Goal: Task Accomplishment & Management: Use online tool/utility

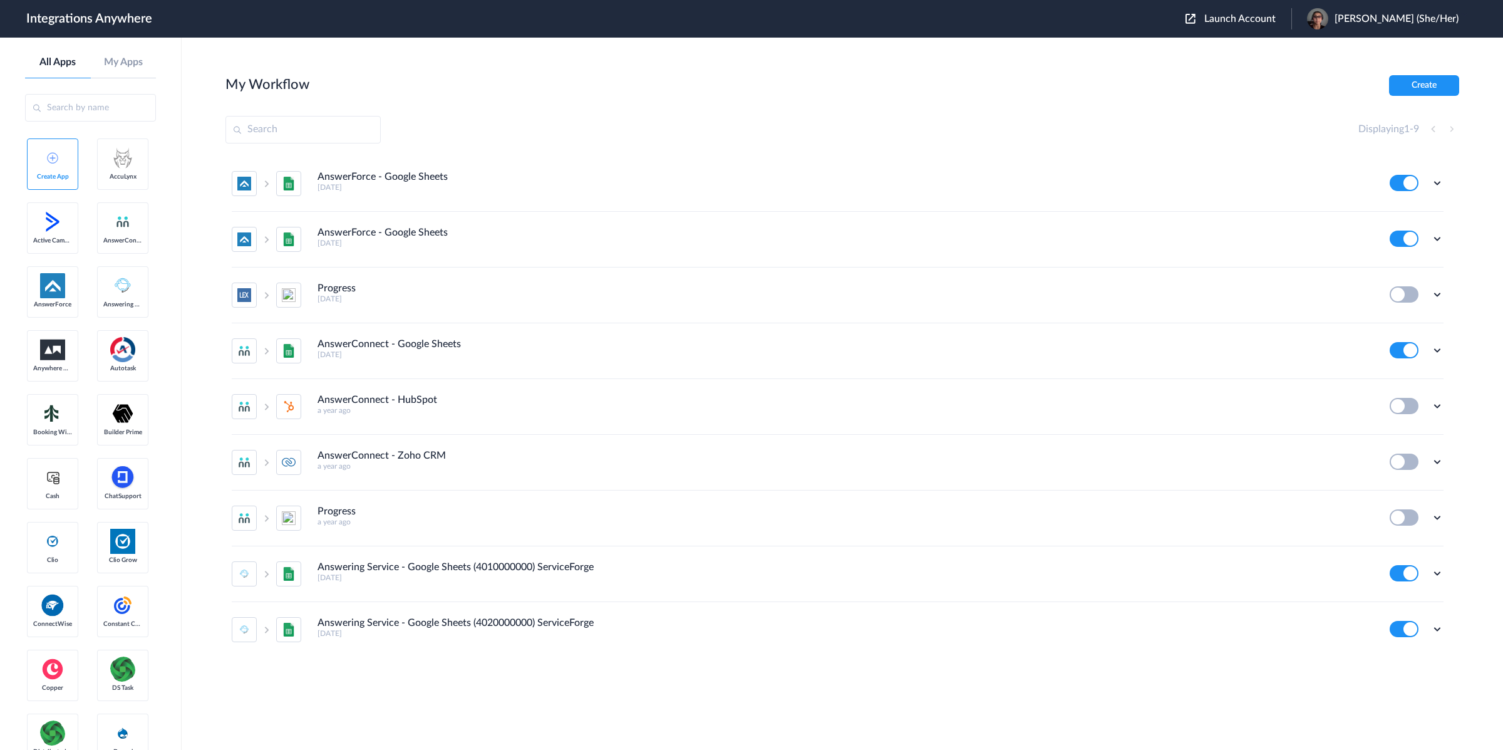
click at [1256, 14] on span "Launch Account" at bounding box center [1239, 19] width 71 height 10
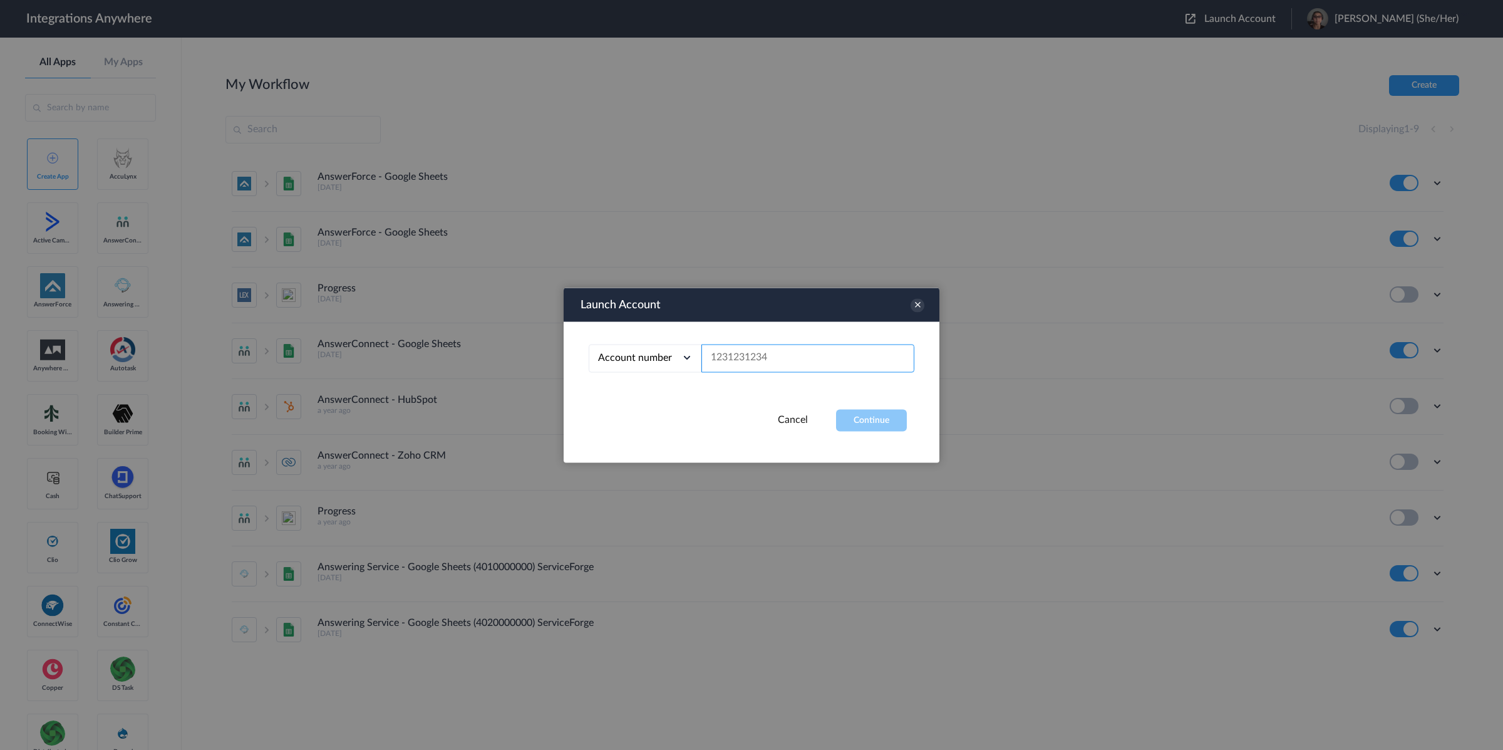
click at [778, 351] on input "text" at bounding box center [808, 358] width 213 height 28
paste input "9197690203"
type input "9197690203"
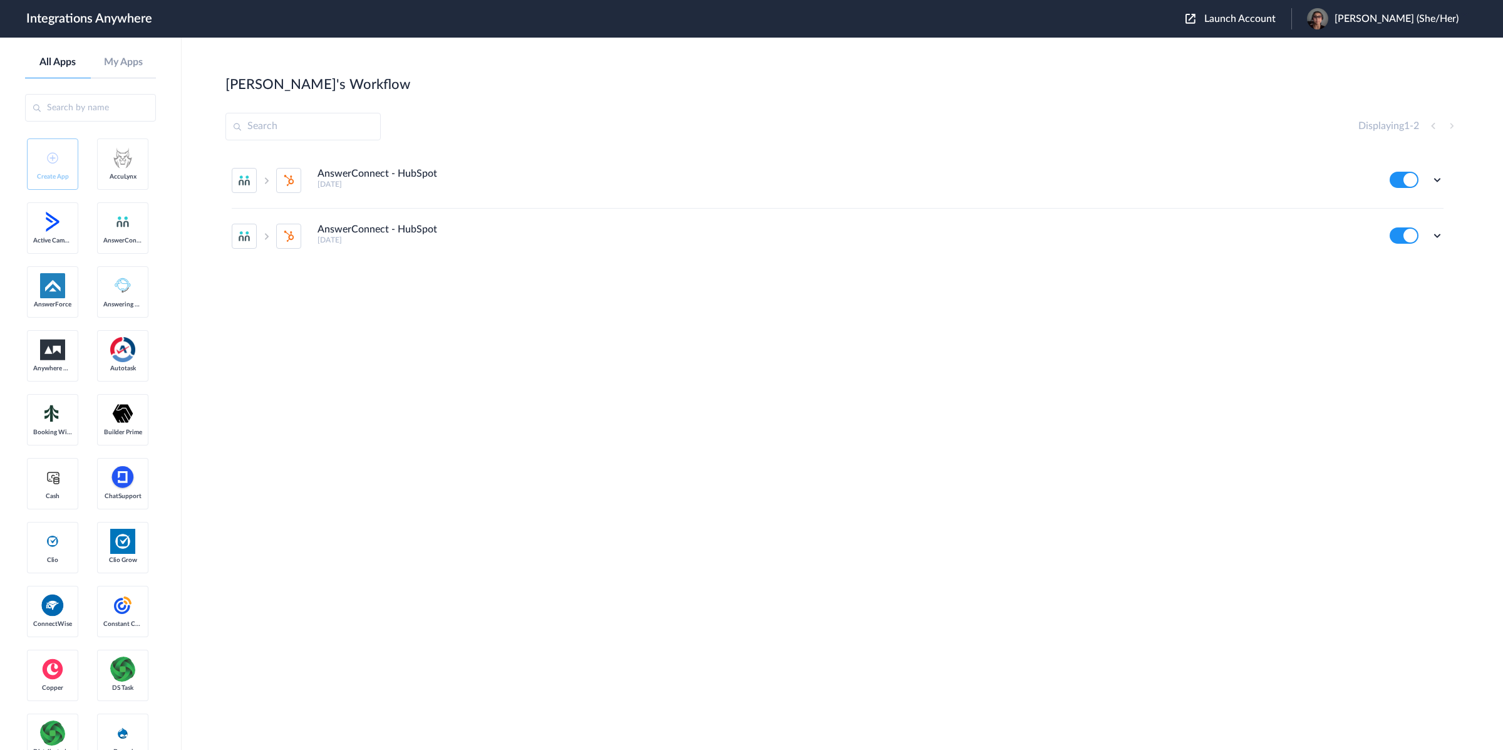
click at [834, 180] on div "AnswerConnect - HubSpot 6 months ago" at bounding box center [845, 178] width 1055 height 21
click at [1434, 182] on icon at bounding box center [1437, 179] width 13 height 13
click at [1410, 209] on li "Edit" at bounding box center [1402, 208] width 81 height 23
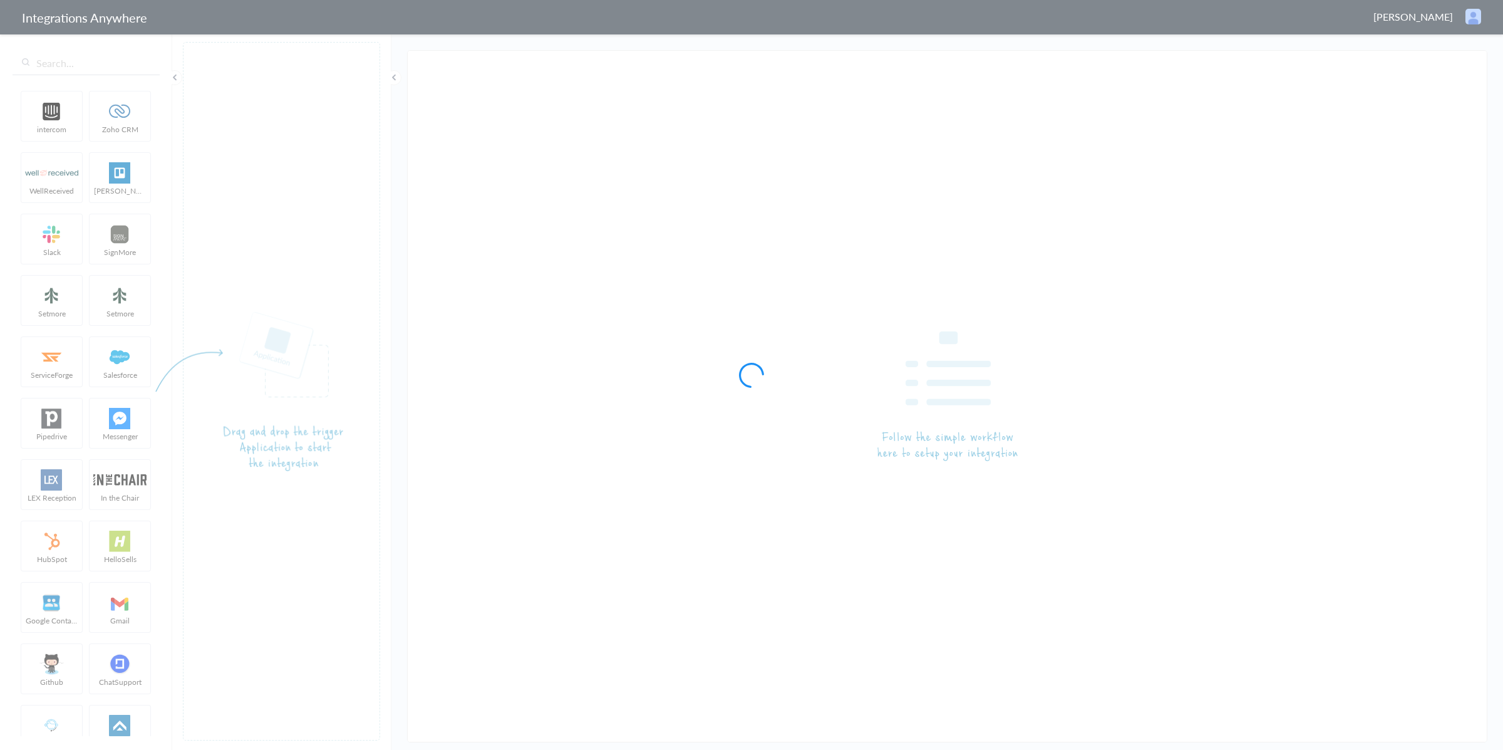
type input "AnswerConnect - HubSpot"
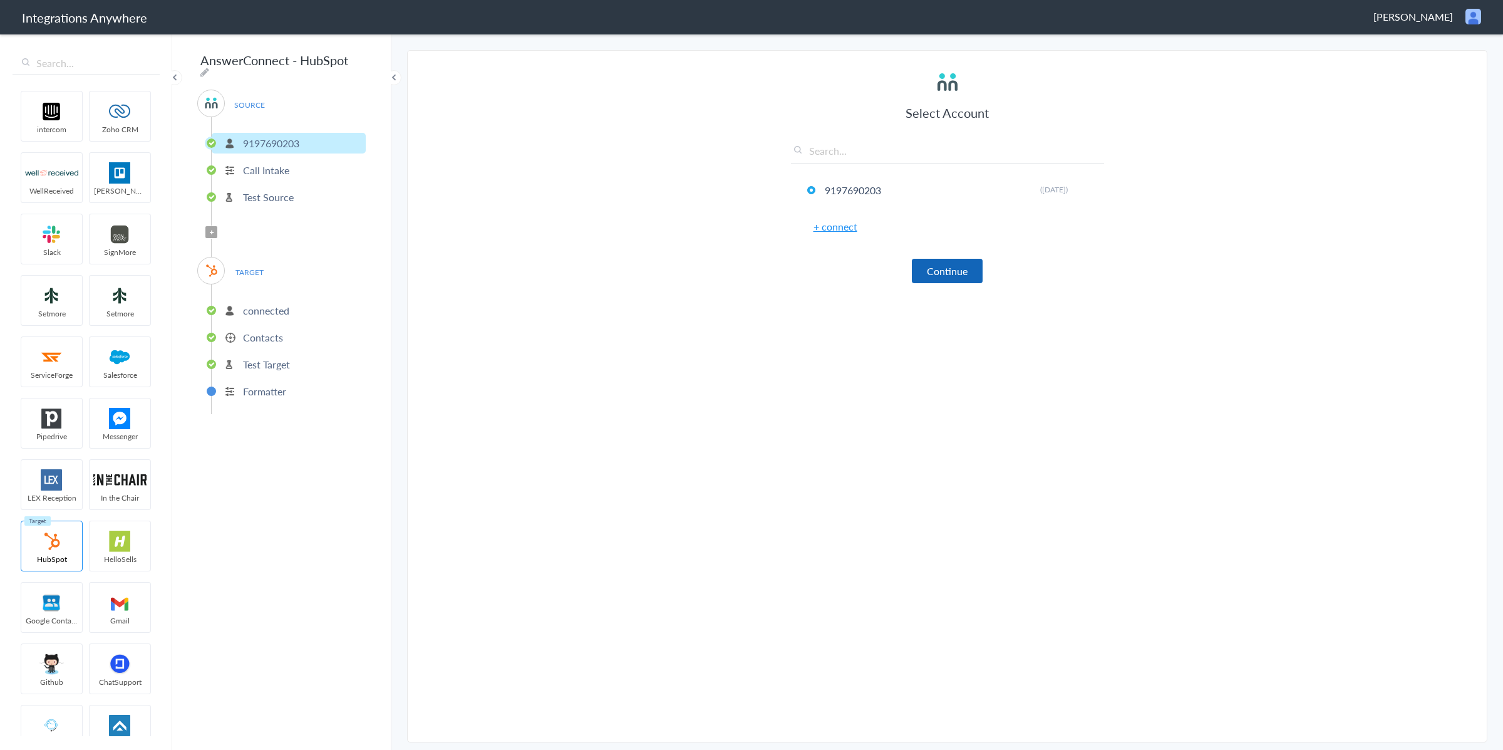
click at [968, 278] on button "Continue" at bounding box center [947, 271] width 71 height 24
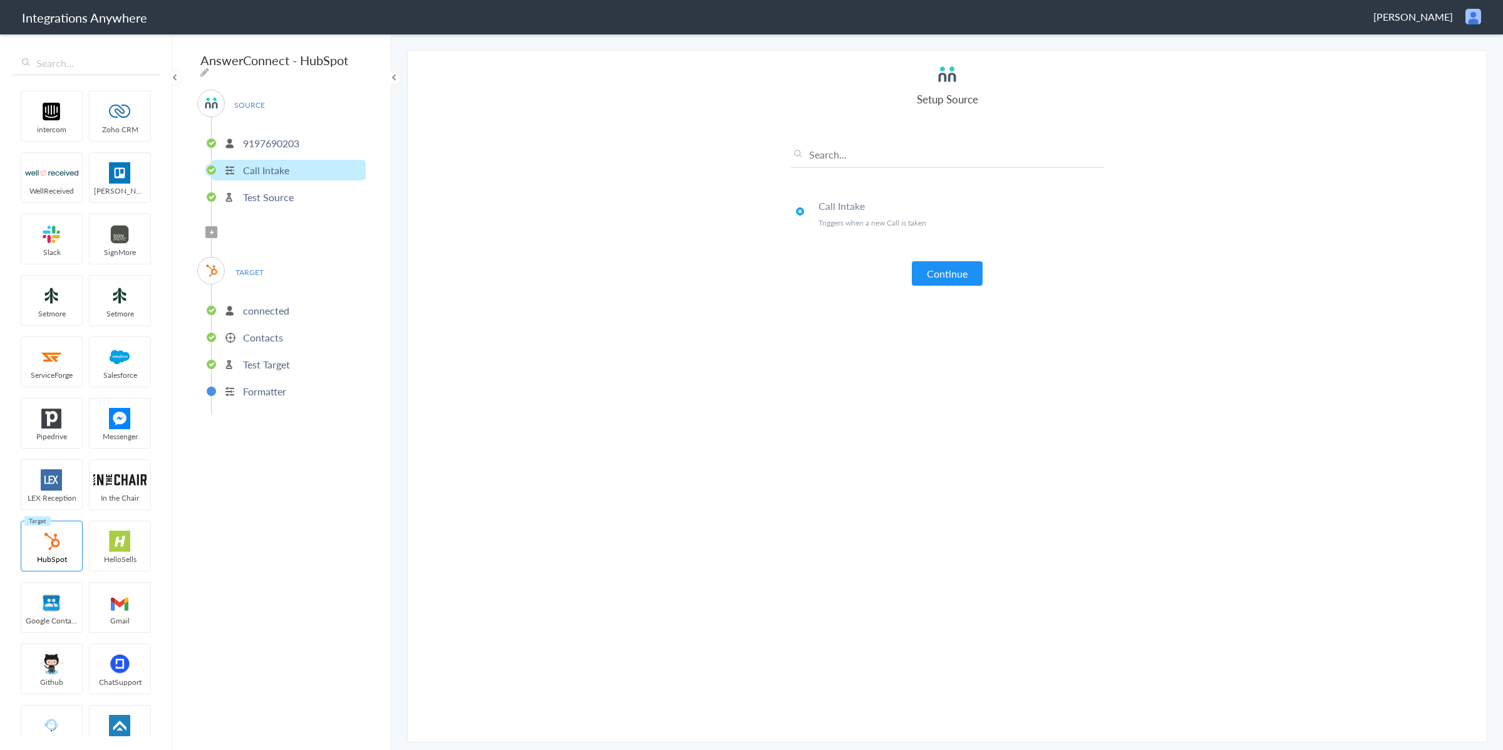
click at [968, 278] on button "Continue" at bounding box center [947, 273] width 71 height 24
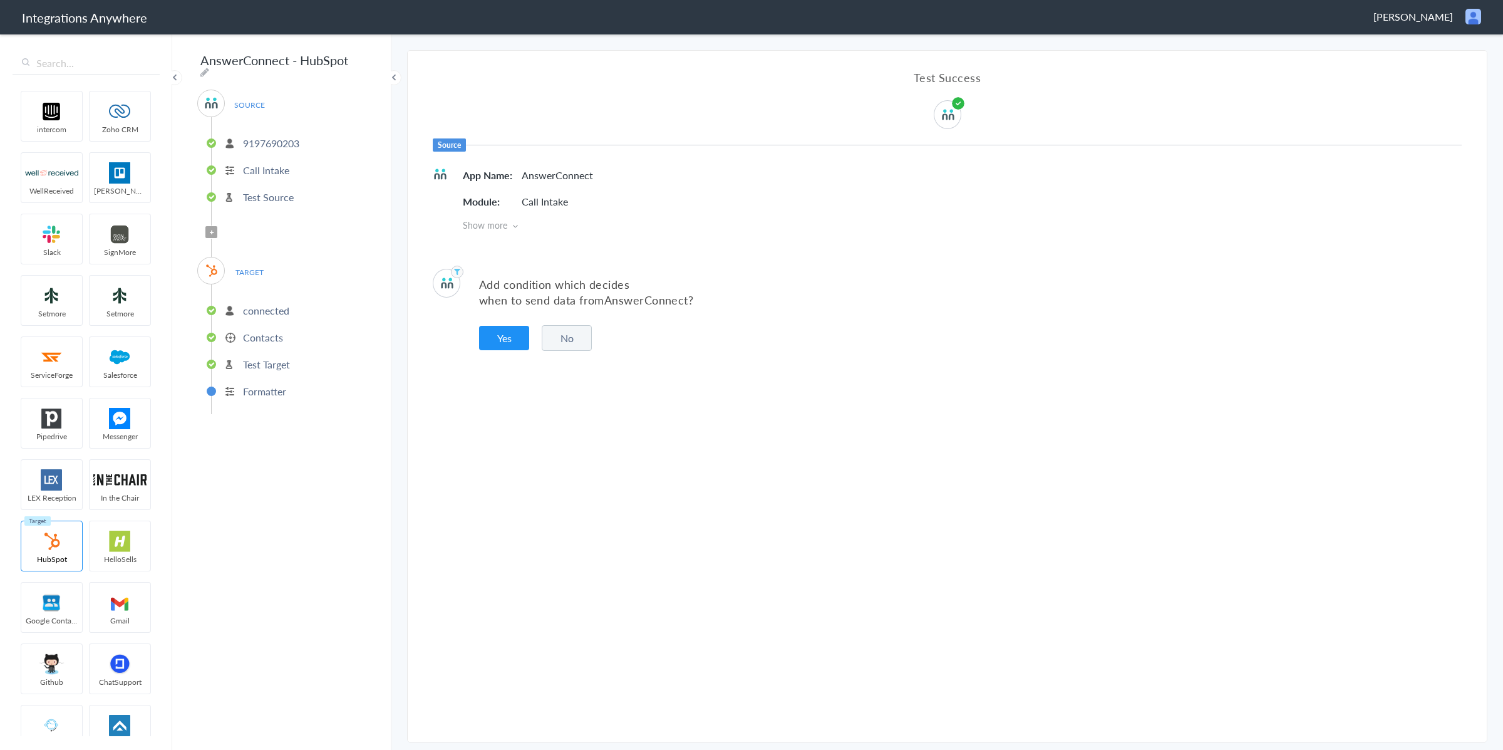
click at [584, 332] on button "No" at bounding box center [567, 338] width 50 height 26
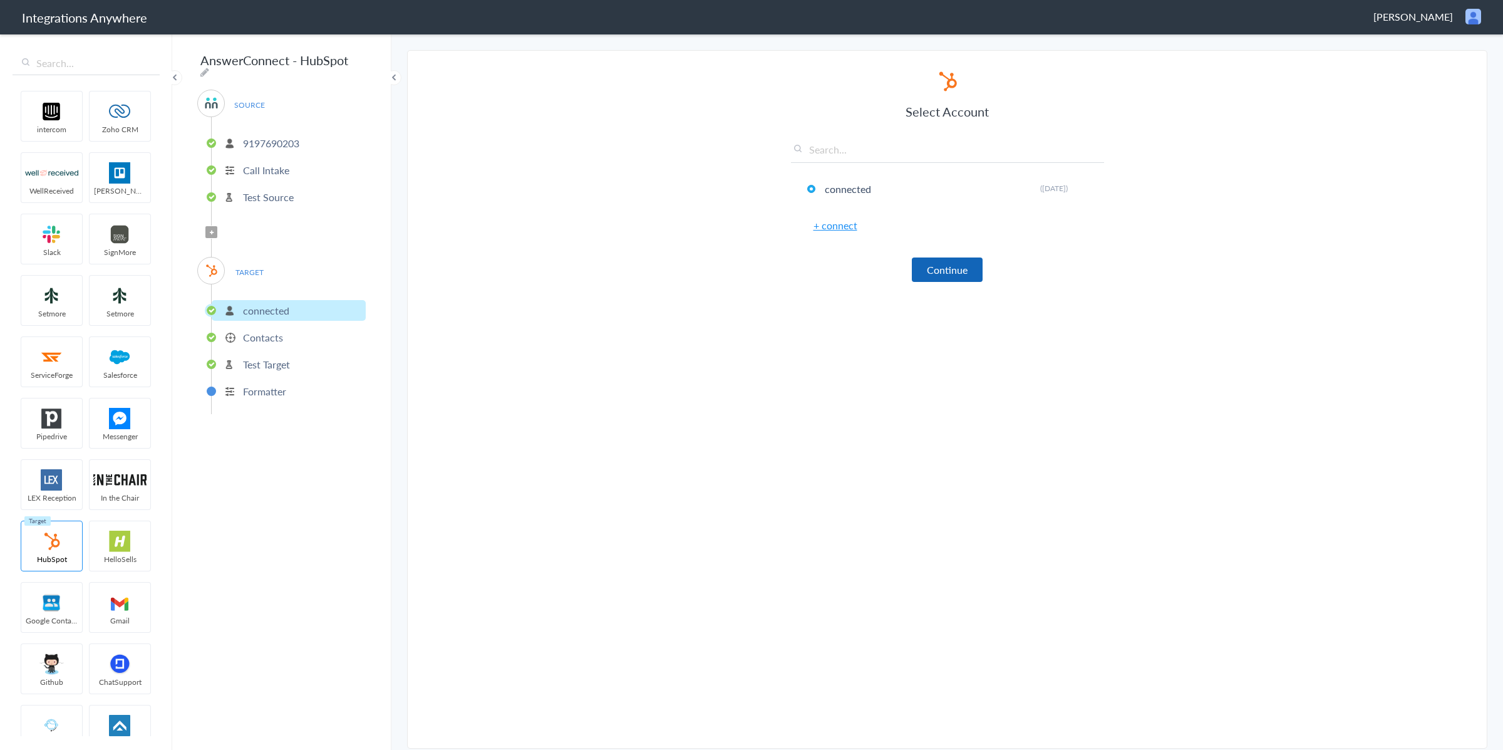
click at [966, 269] on button "Continue" at bounding box center [947, 269] width 71 height 24
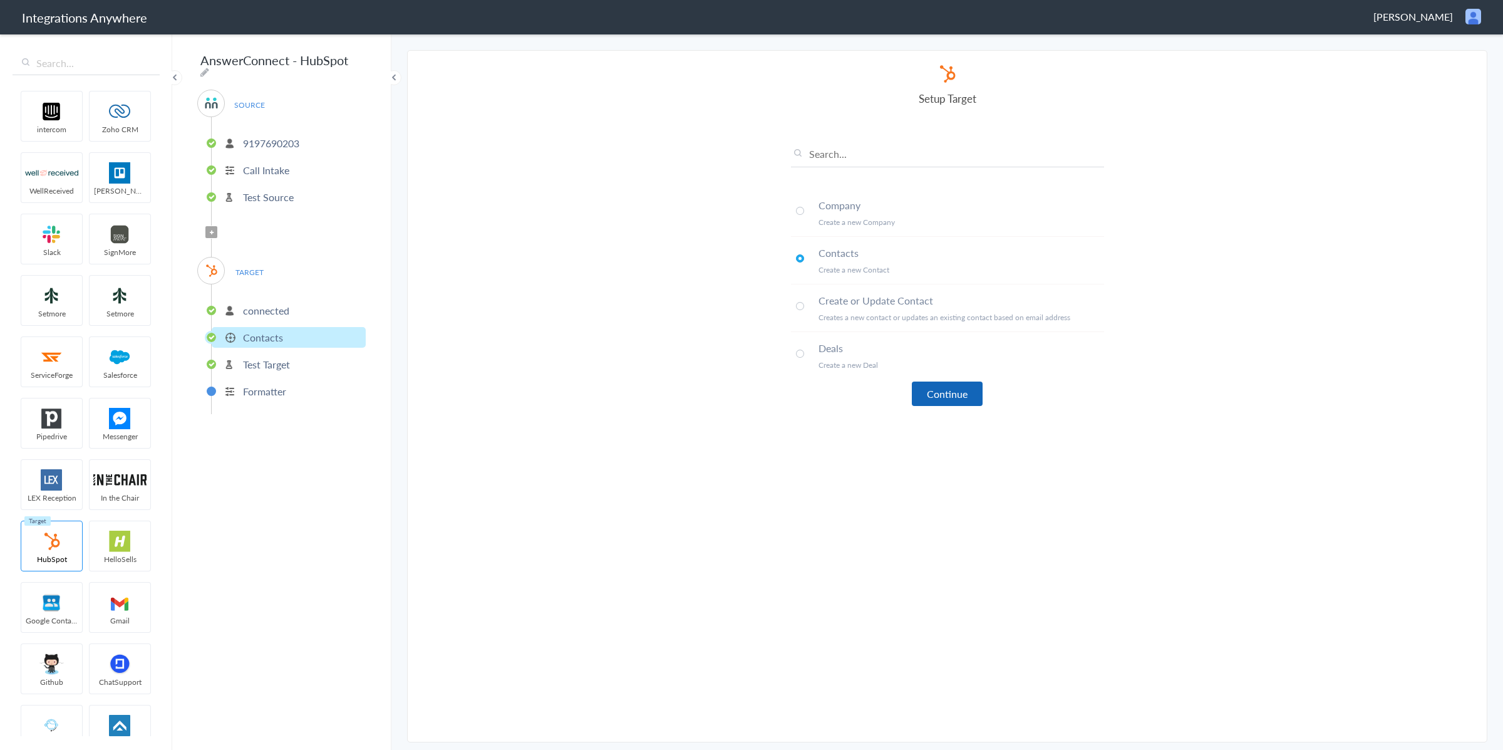
click at [941, 397] on button "Continue" at bounding box center [947, 393] width 71 height 24
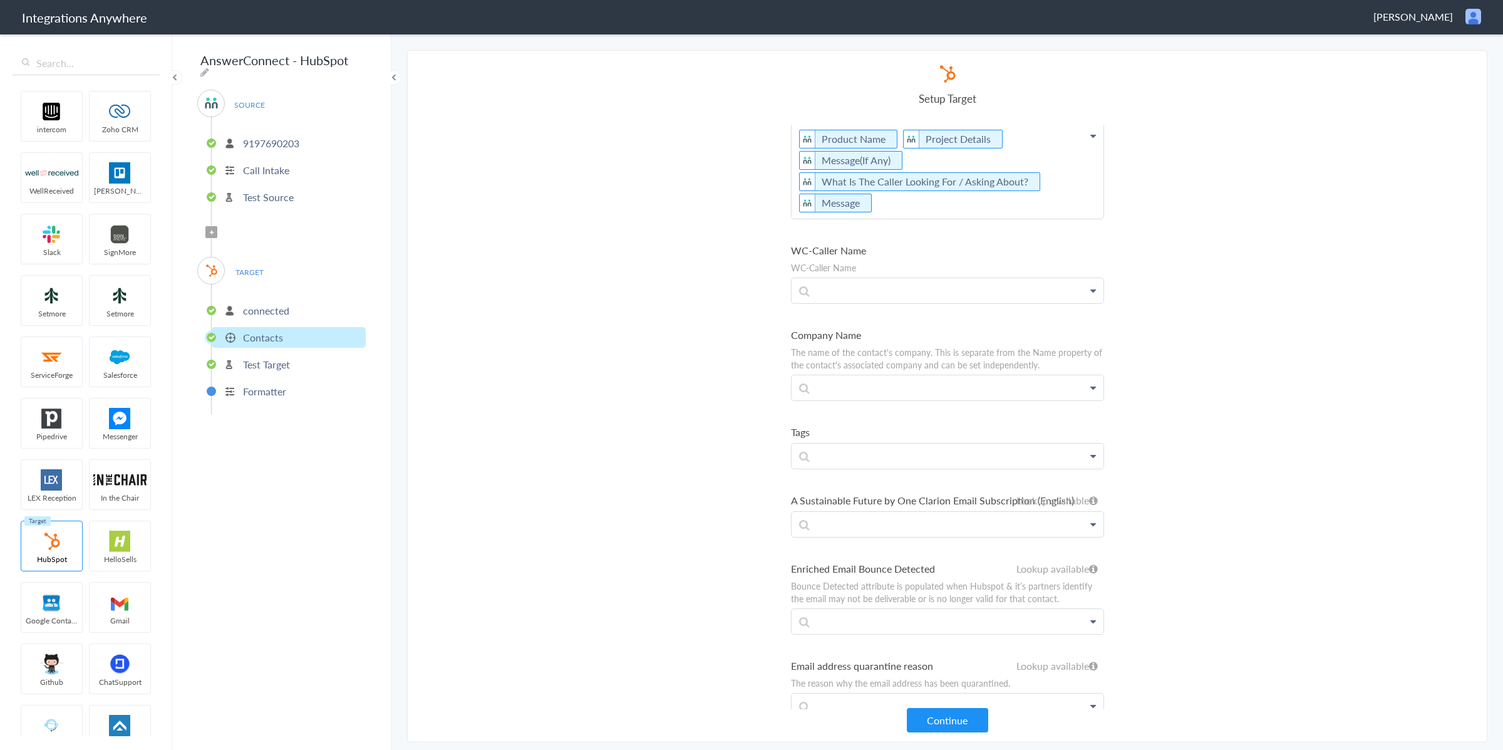
scroll to position [384, 0]
click at [975, 723] on button "Continue" at bounding box center [947, 720] width 81 height 24
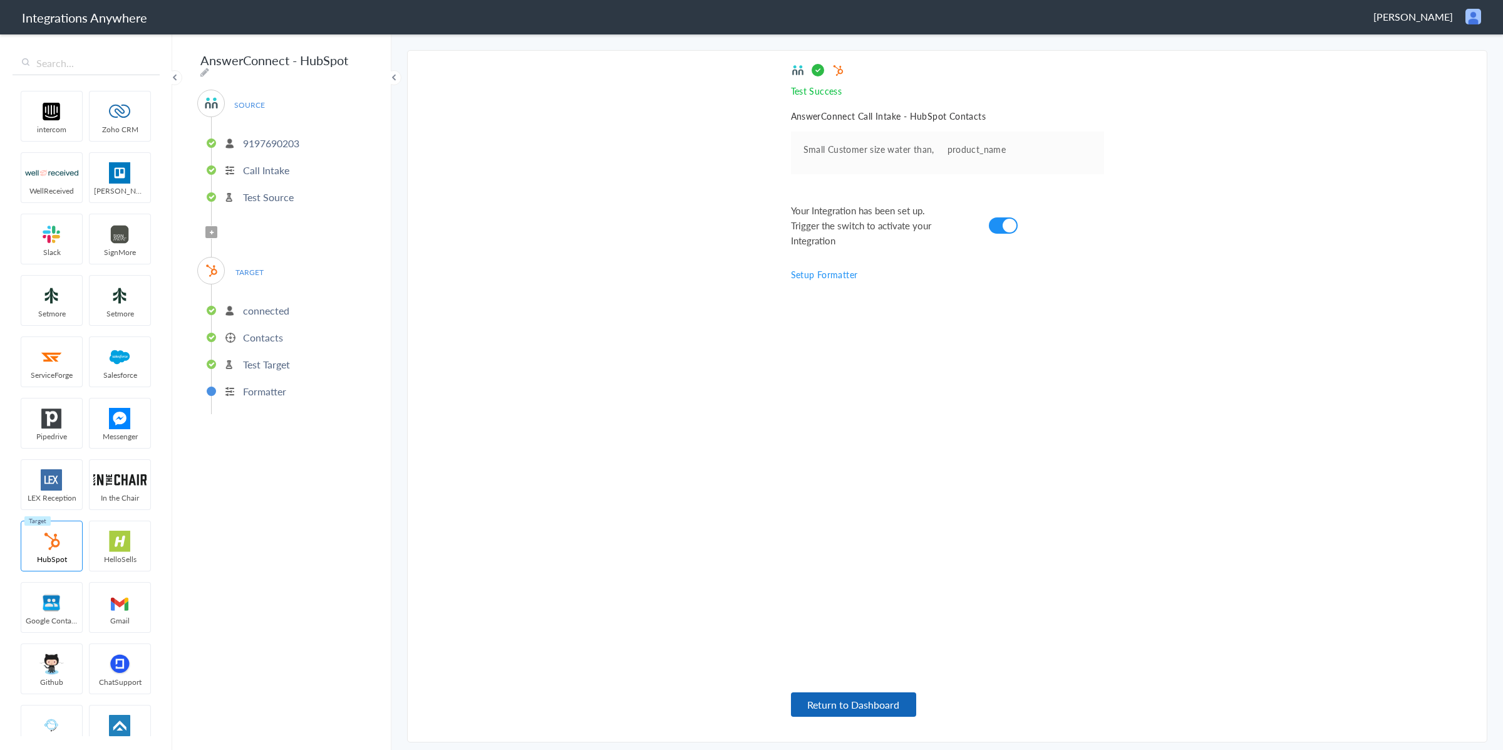
click at [896, 713] on button "Return to Dashboard" at bounding box center [853, 704] width 125 height 24
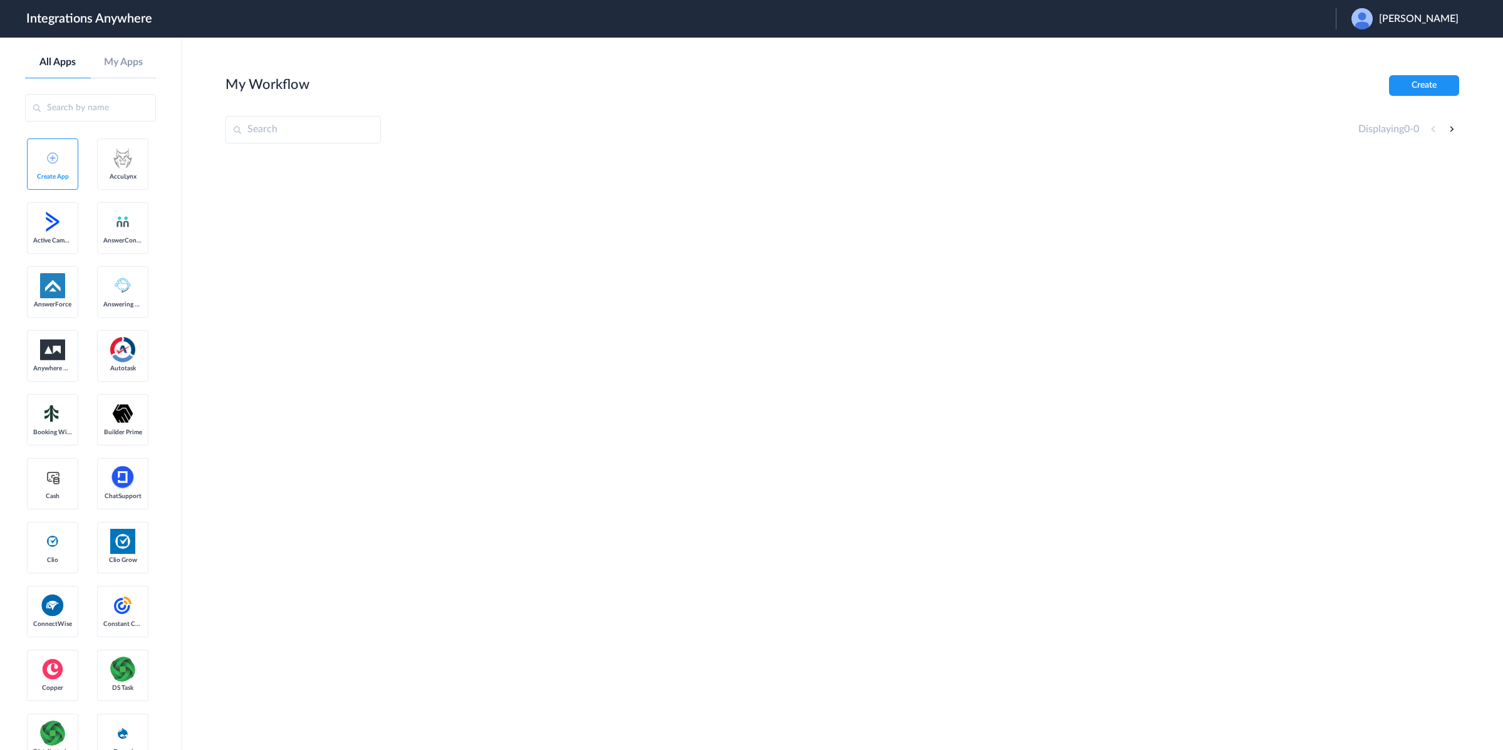
click at [1427, 24] on span "Liam Wilkie" at bounding box center [1419, 19] width 80 height 12
click at [1372, 47] on link "Logout" at bounding box center [1358, 50] width 26 height 9
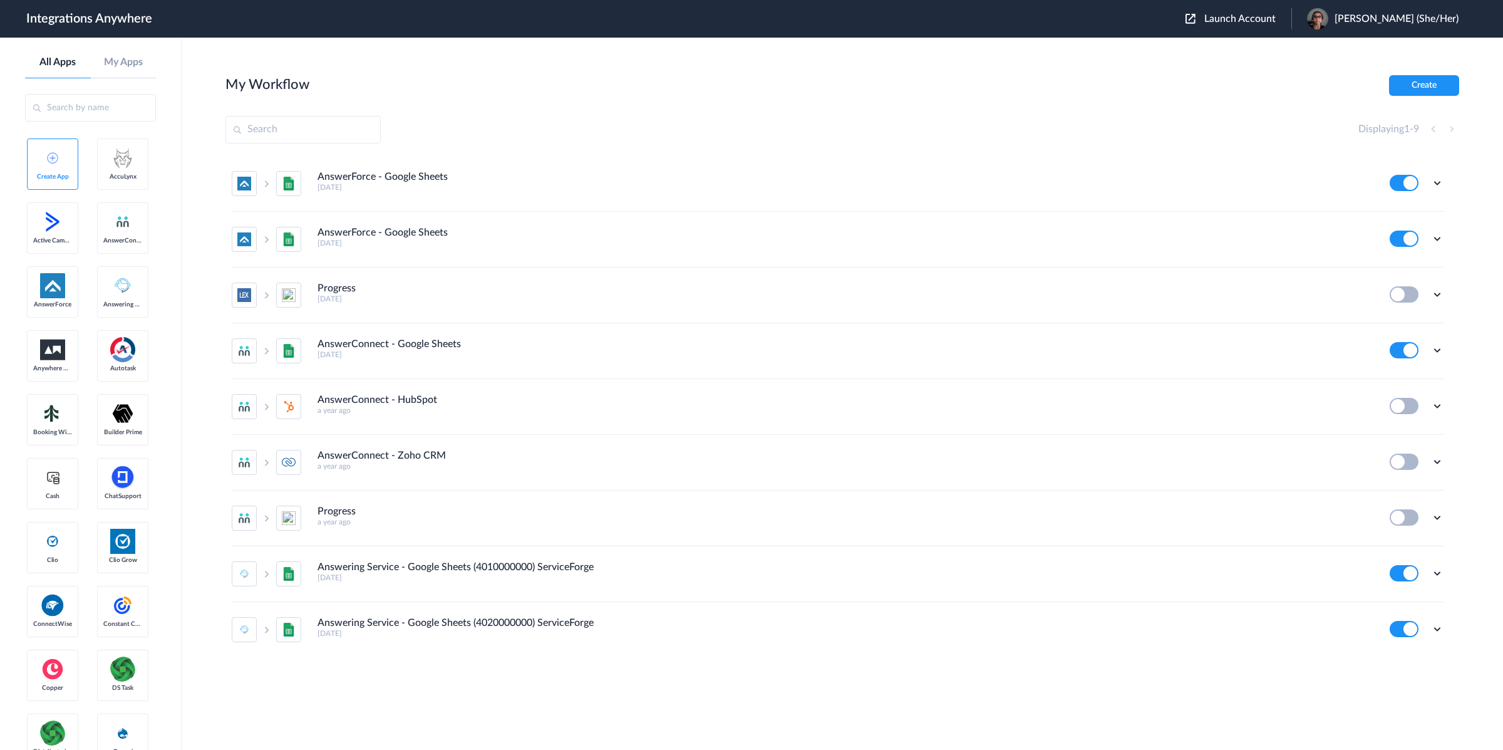
drag, startPoint x: 1193, startPoint y: 105, endPoint x: 1242, endPoint y: 28, distance: 91.2
click at [1194, 103] on section "My Workflow Create Displaying 1 - 9 AnswerForce - Google Sheets [DATE] Edit Tas…" at bounding box center [842, 431] width 1234 height 712
click at [1248, 16] on span "Launch Account" at bounding box center [1239, 19] width 71 height 10
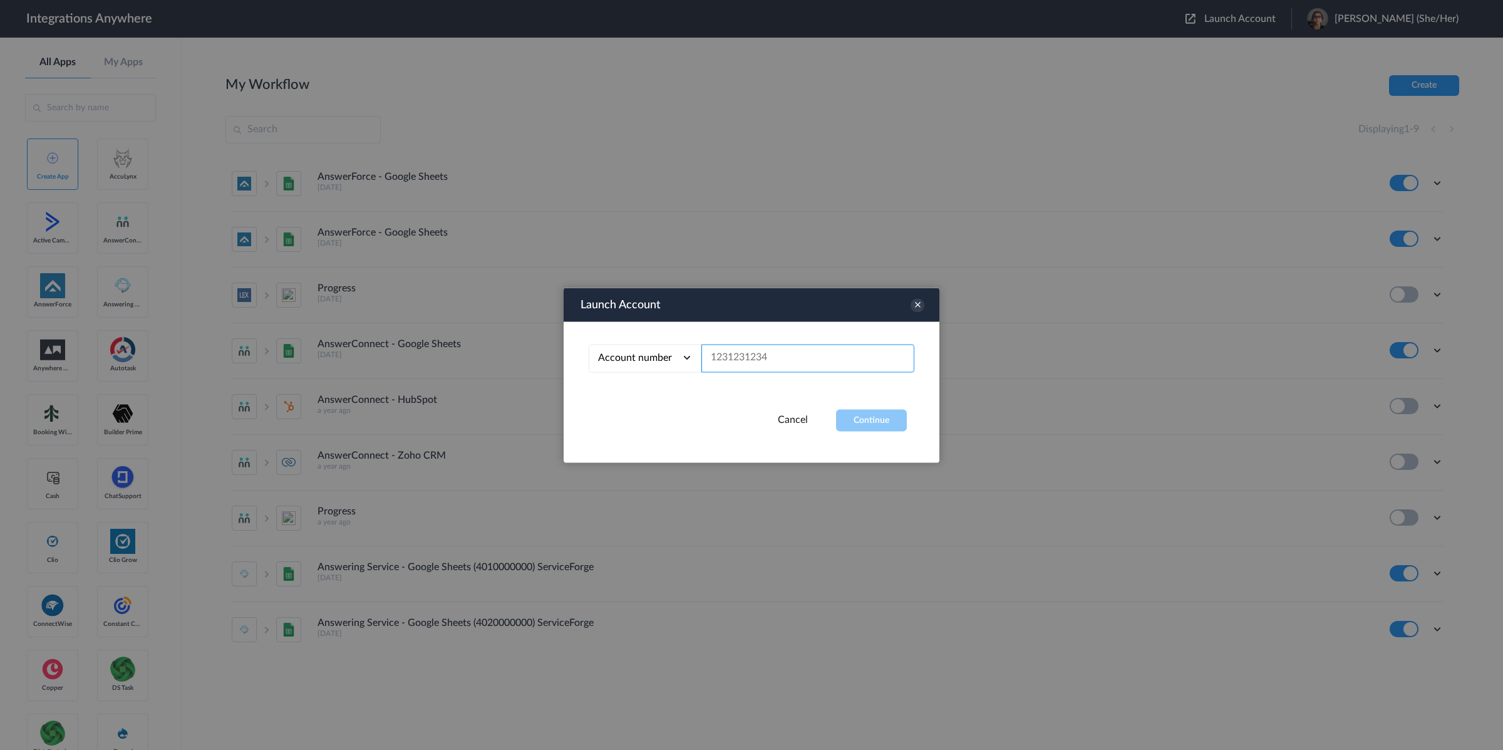
click at [831, 363] on input "text" at bounding box center [808, 358] width 213 height 28
paste input "9197690203"
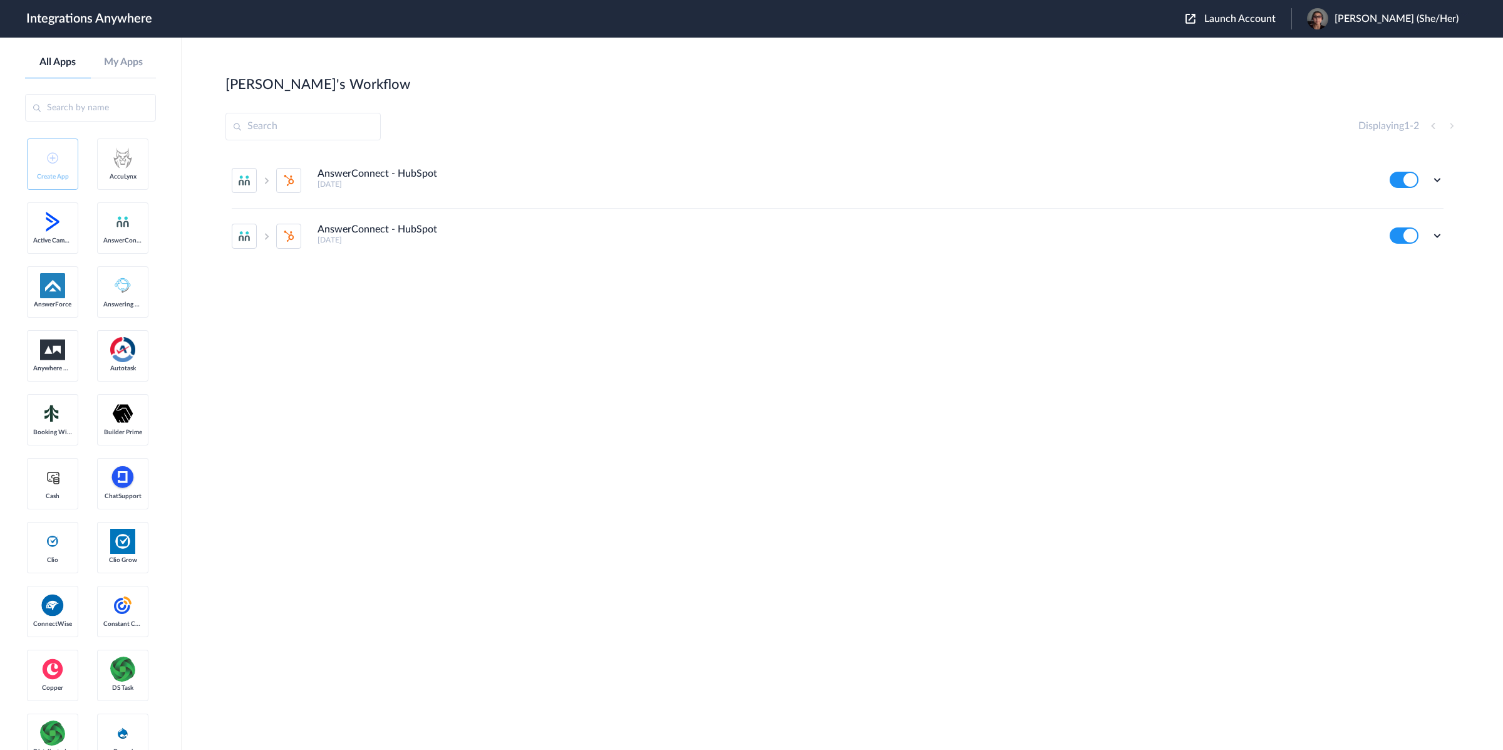
click at [1274, 23] on span "Launch Account" at bounding box center [1239, 19] width 71 height 10
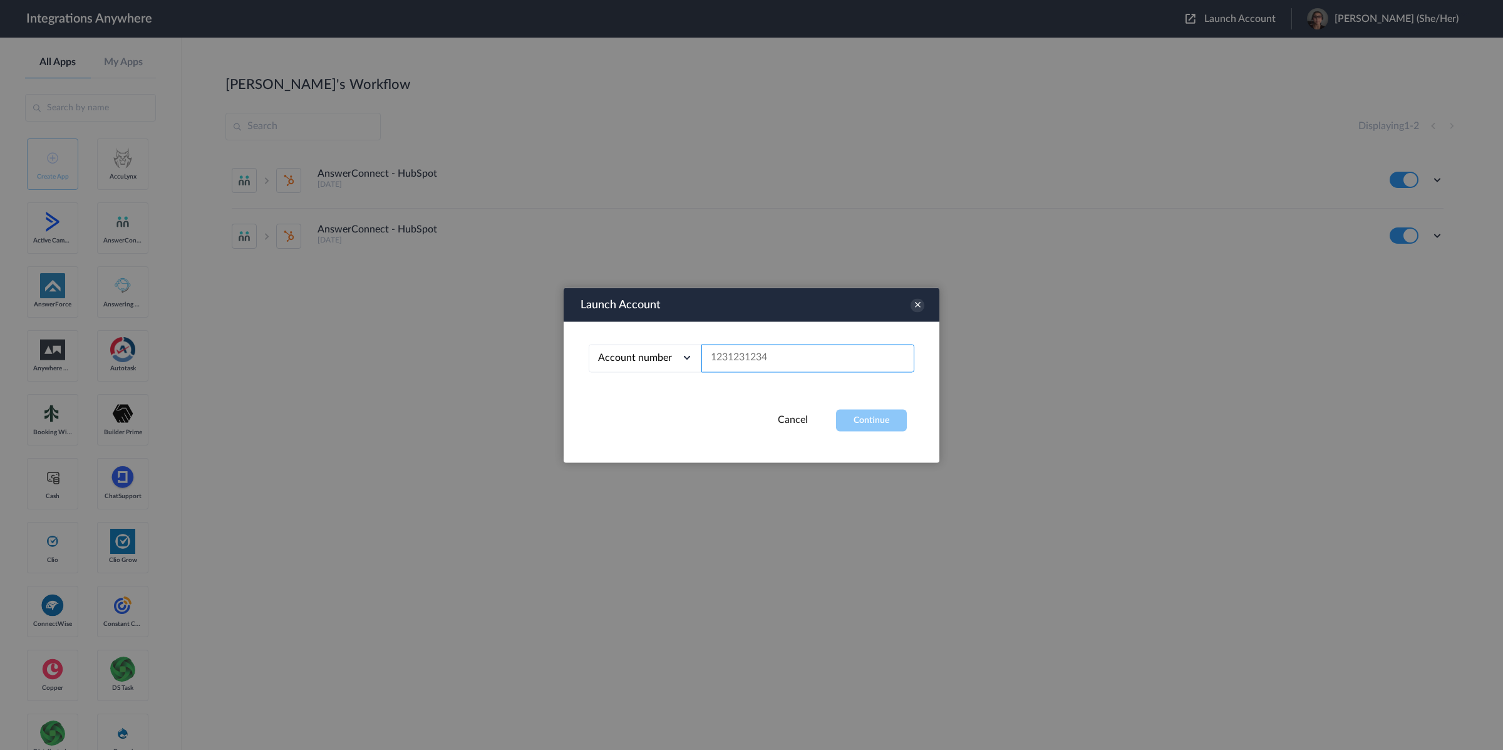
click at [830, 358] on input "text" at bounding box center [808, 358] width 213 height 28
paste input "9862364266"
type input "9862364266"
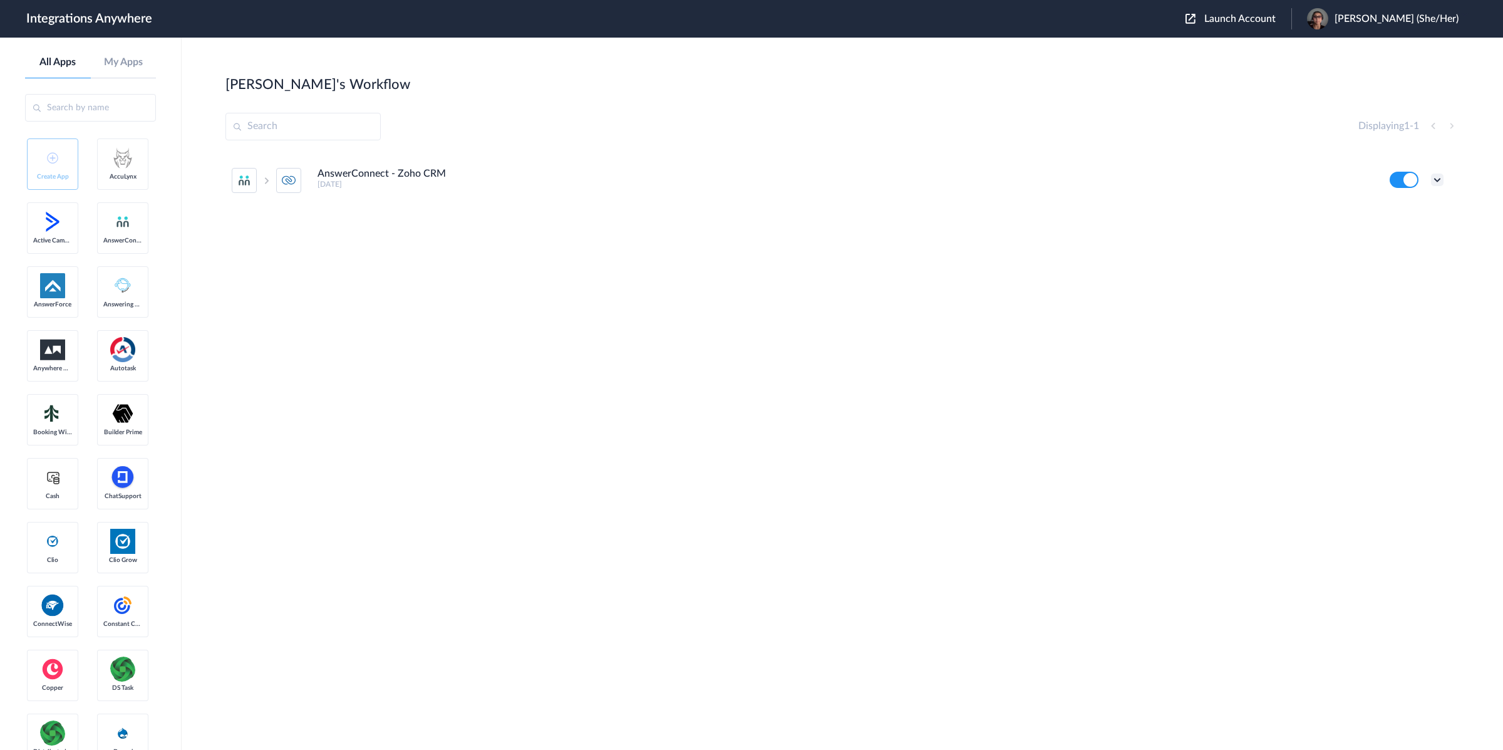
click at [1433, 179] on icon at bounding box center [1437, 179] width 13 height 13
click at [1398, 207] on link "Edit" at bounding box center [1387, 208] width 30 height 9
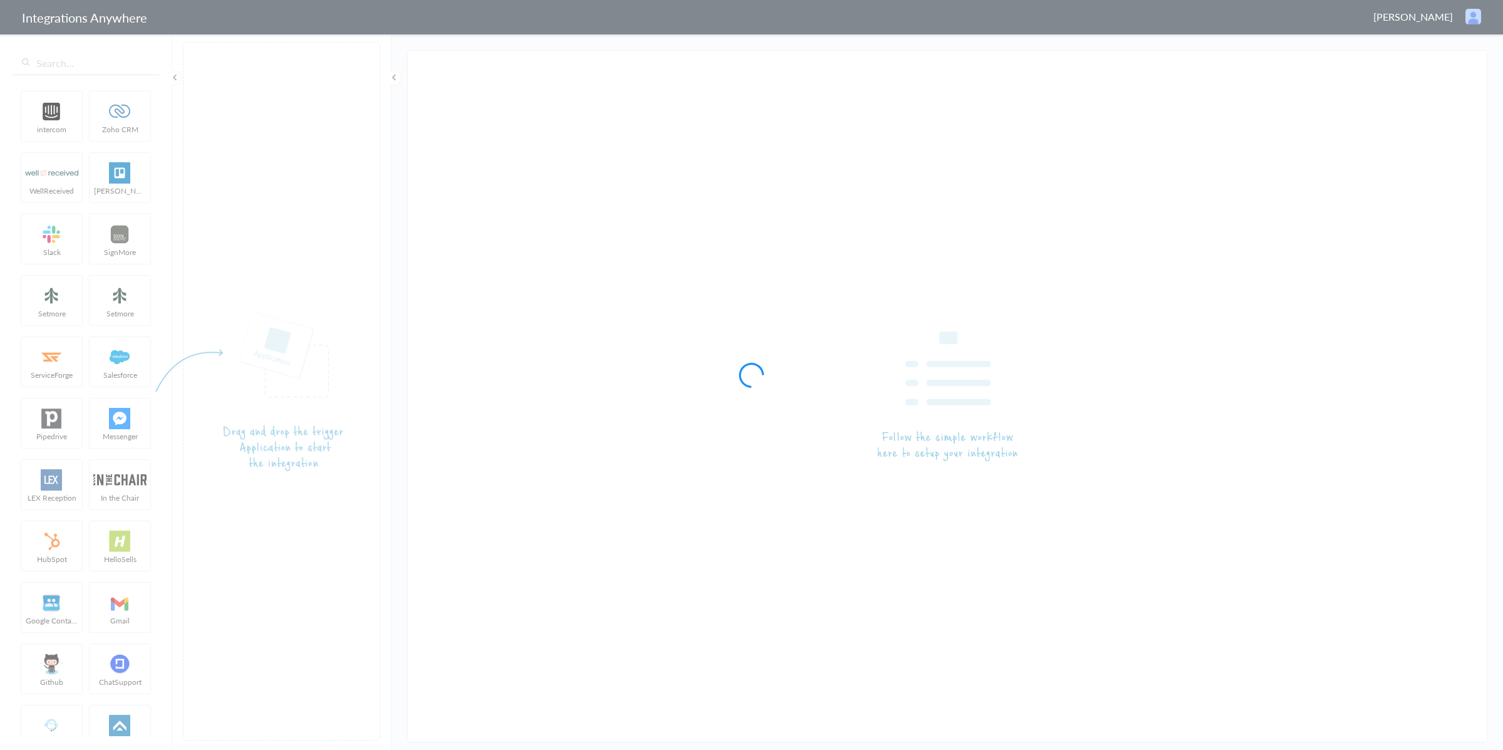
type input "AnswerConnect - Zoho CRM"
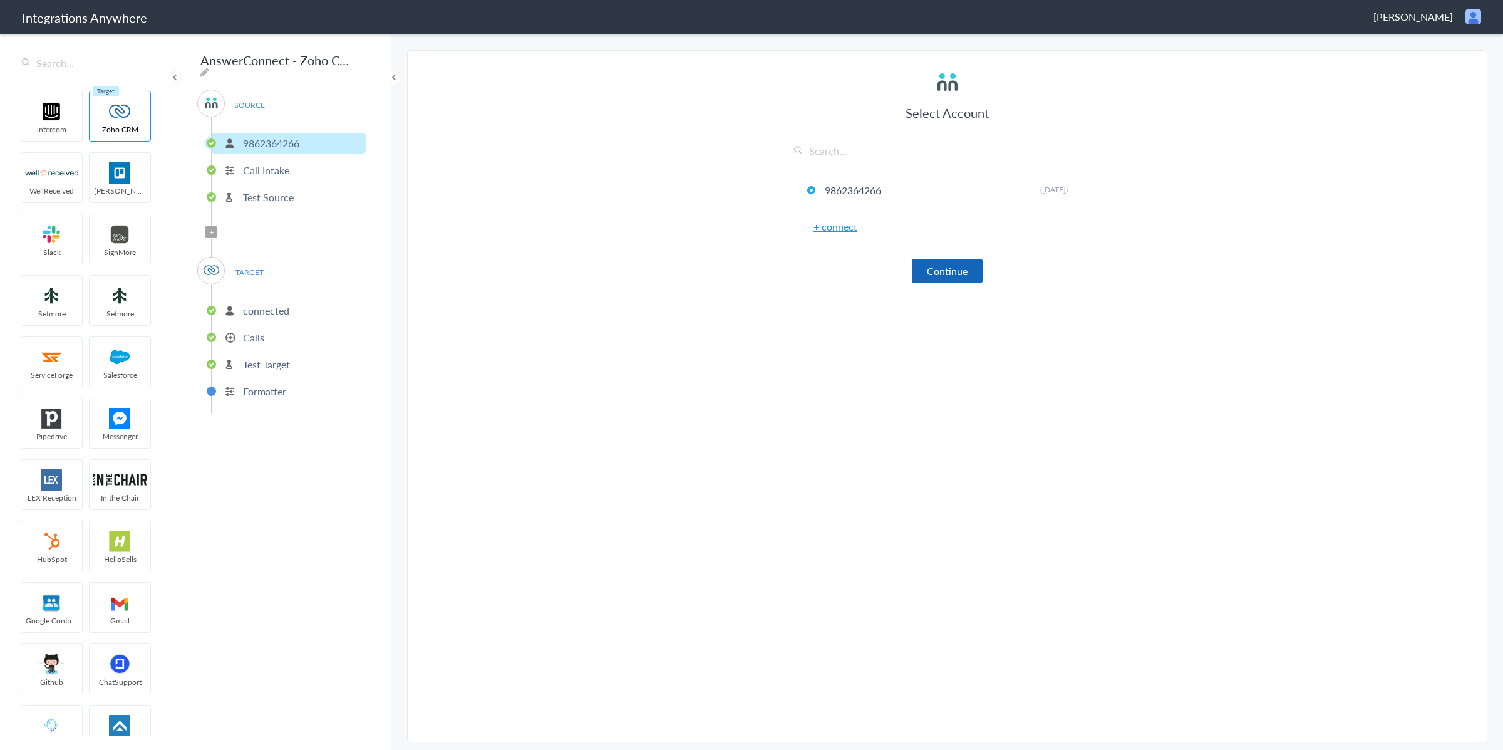
click at [946, 271] on button "Continue" at bounding box center [947, 271] width 71 height 24
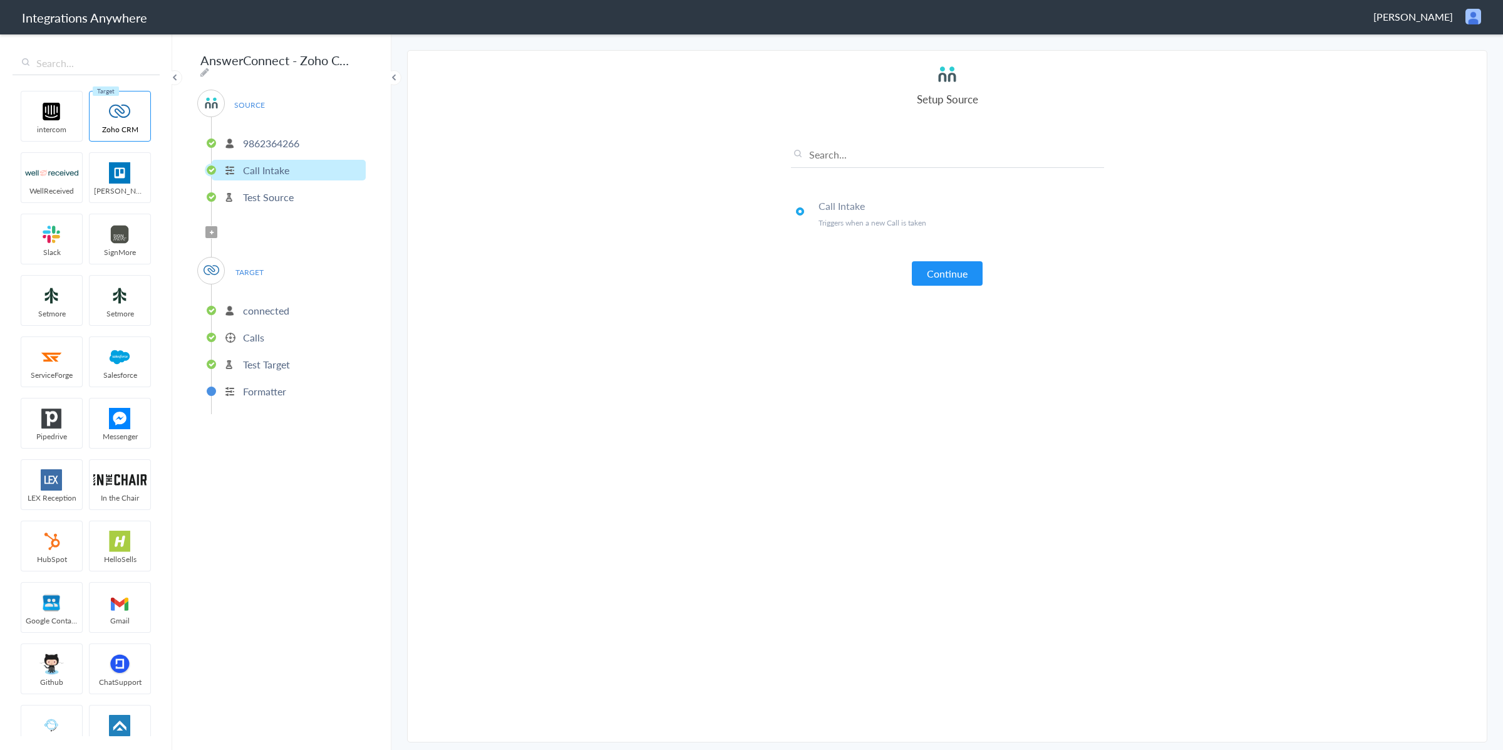
click at [946, 271] on button "Continue" at bounding box center [947, 273] width 71 height 24
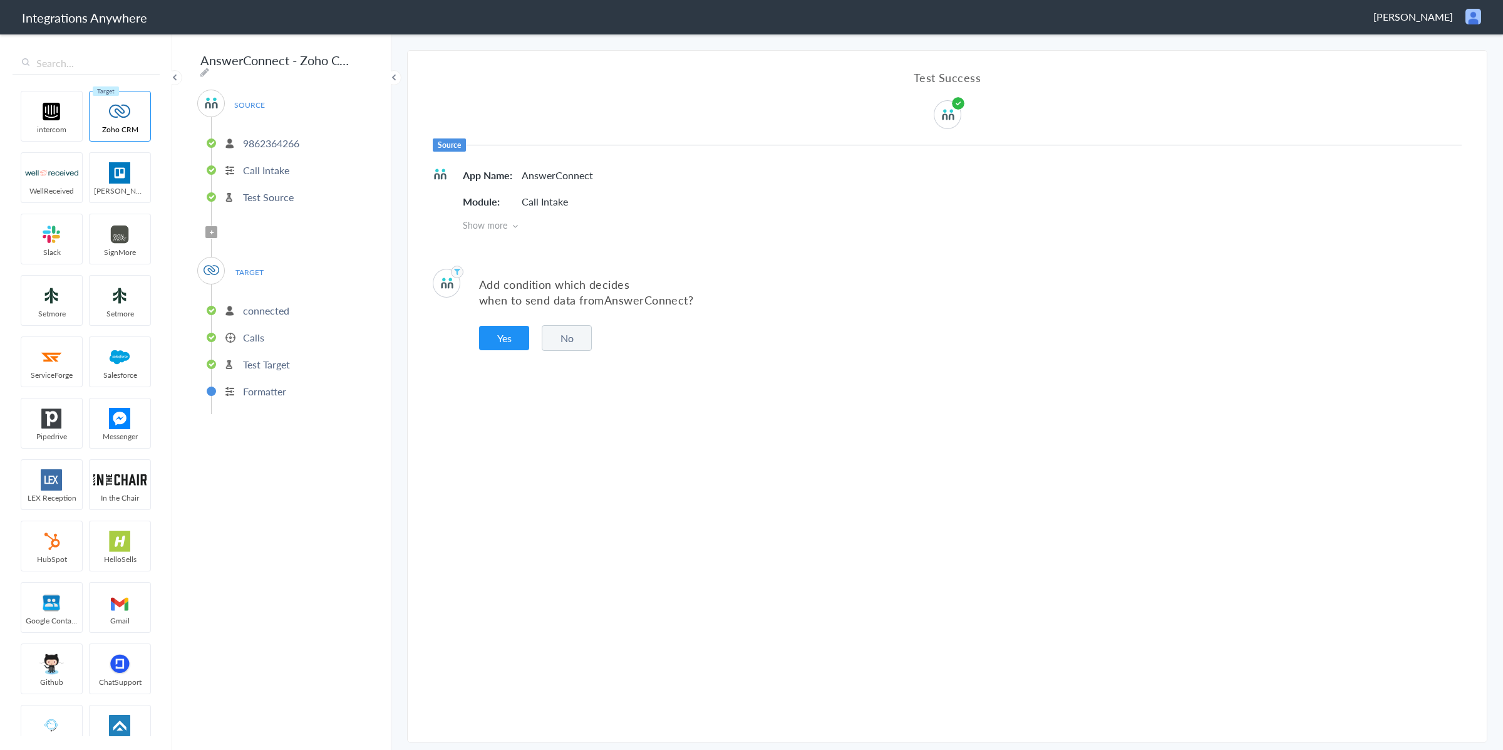
click at [560, 339] on button "No" at bounding box center [567, 338] width 50 height 26
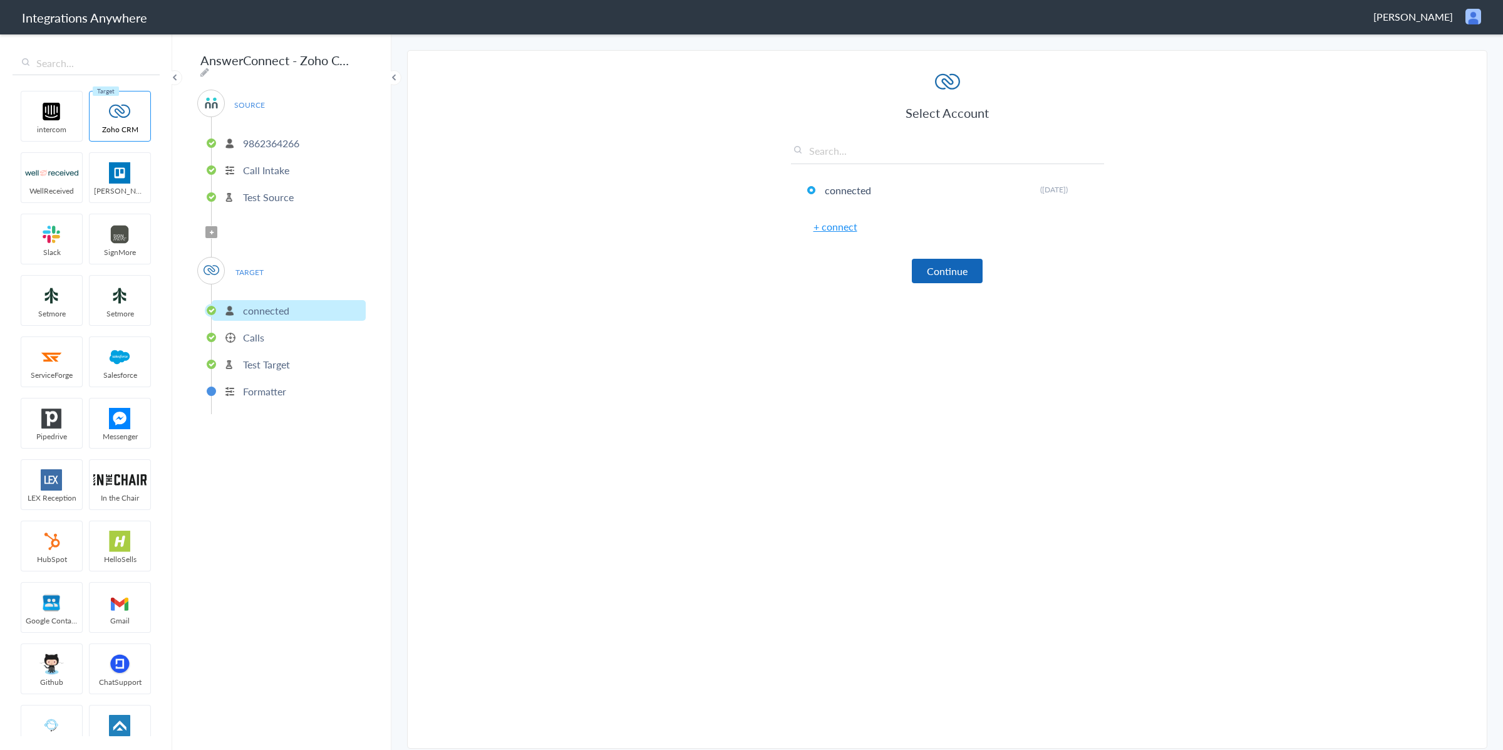
click at [960, 269] on button "Continue" at bounding box center [947, 271] width 71 height 24
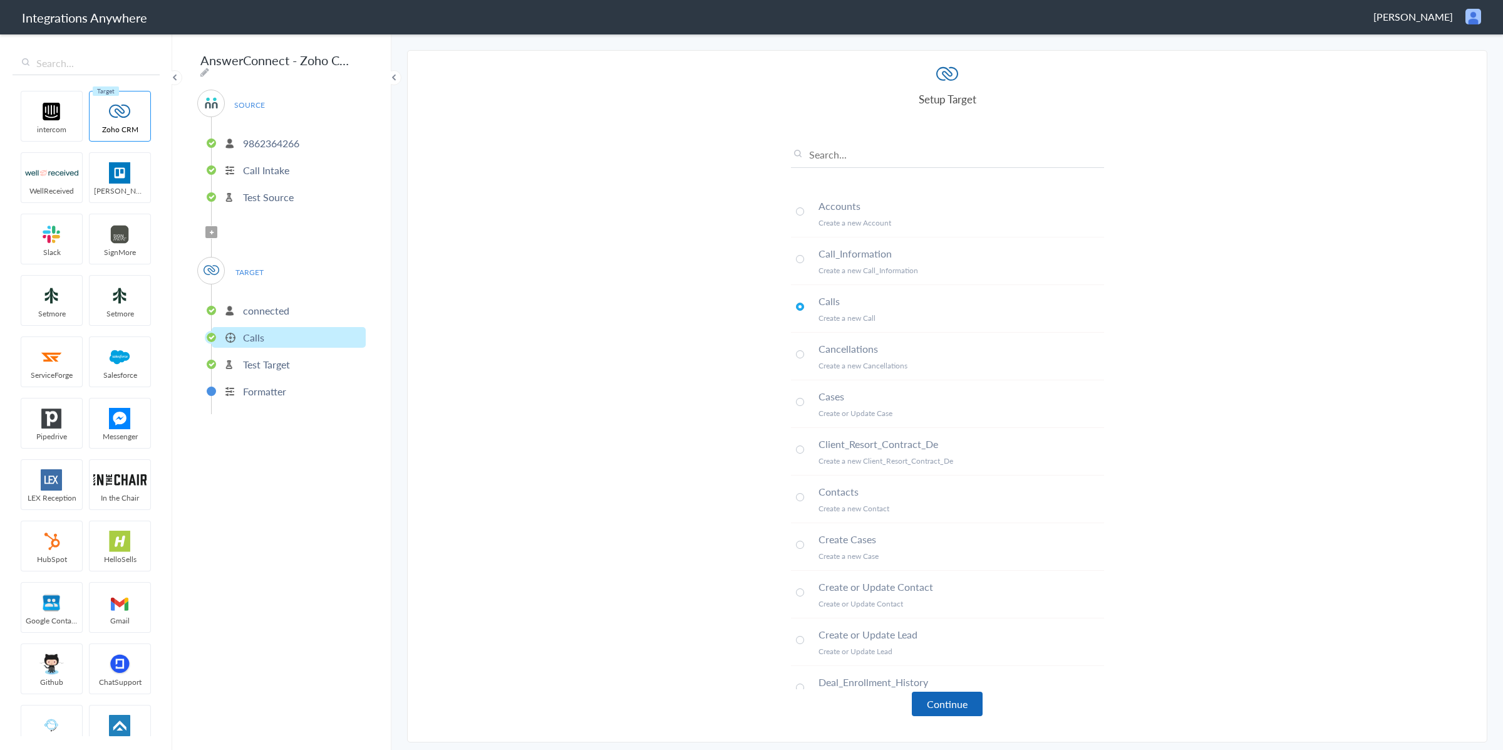
click at [957, 705] on button "Continue" at bounding box center [947, 703] width 71 height 24
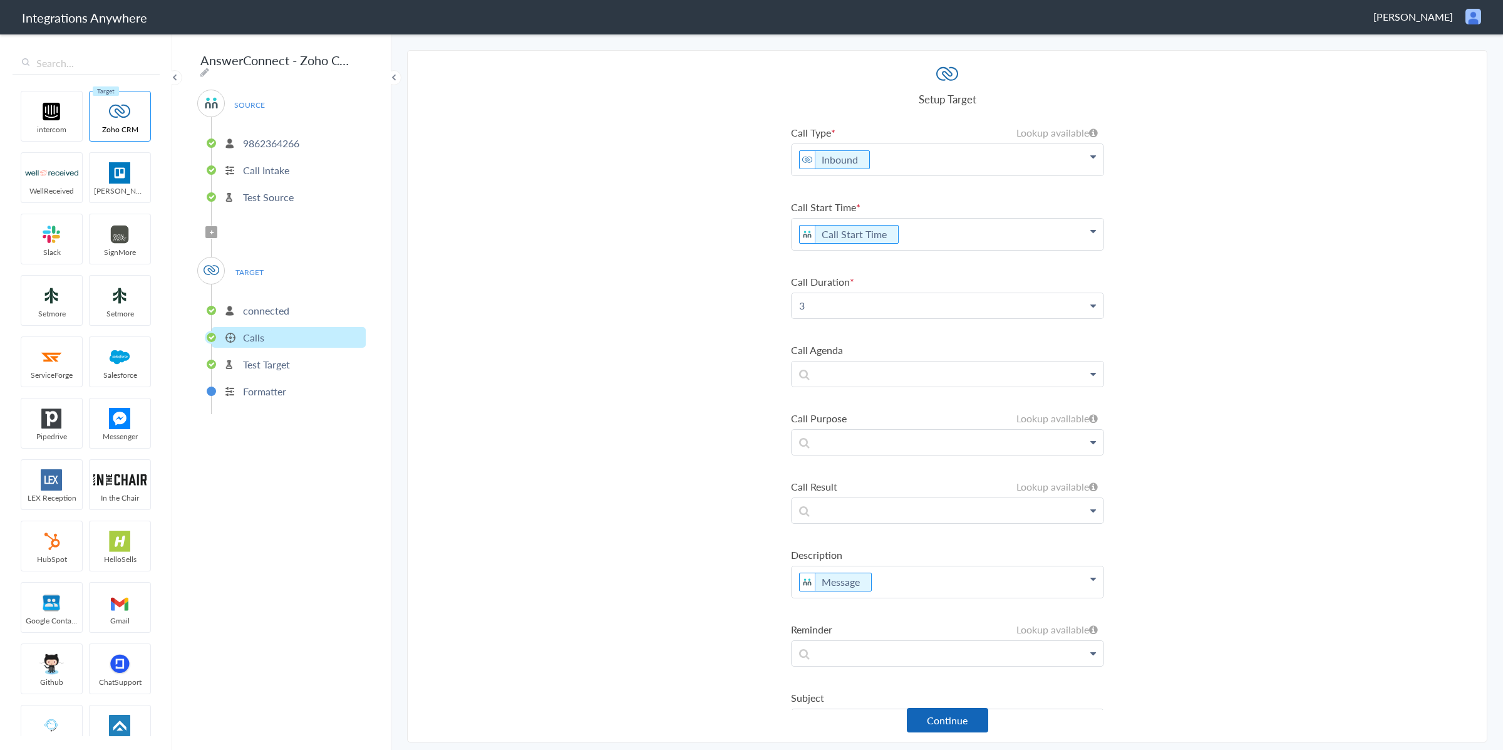
click at [962, 731] on button "Continue" at bounding box center [947, 720] width 81 height 24
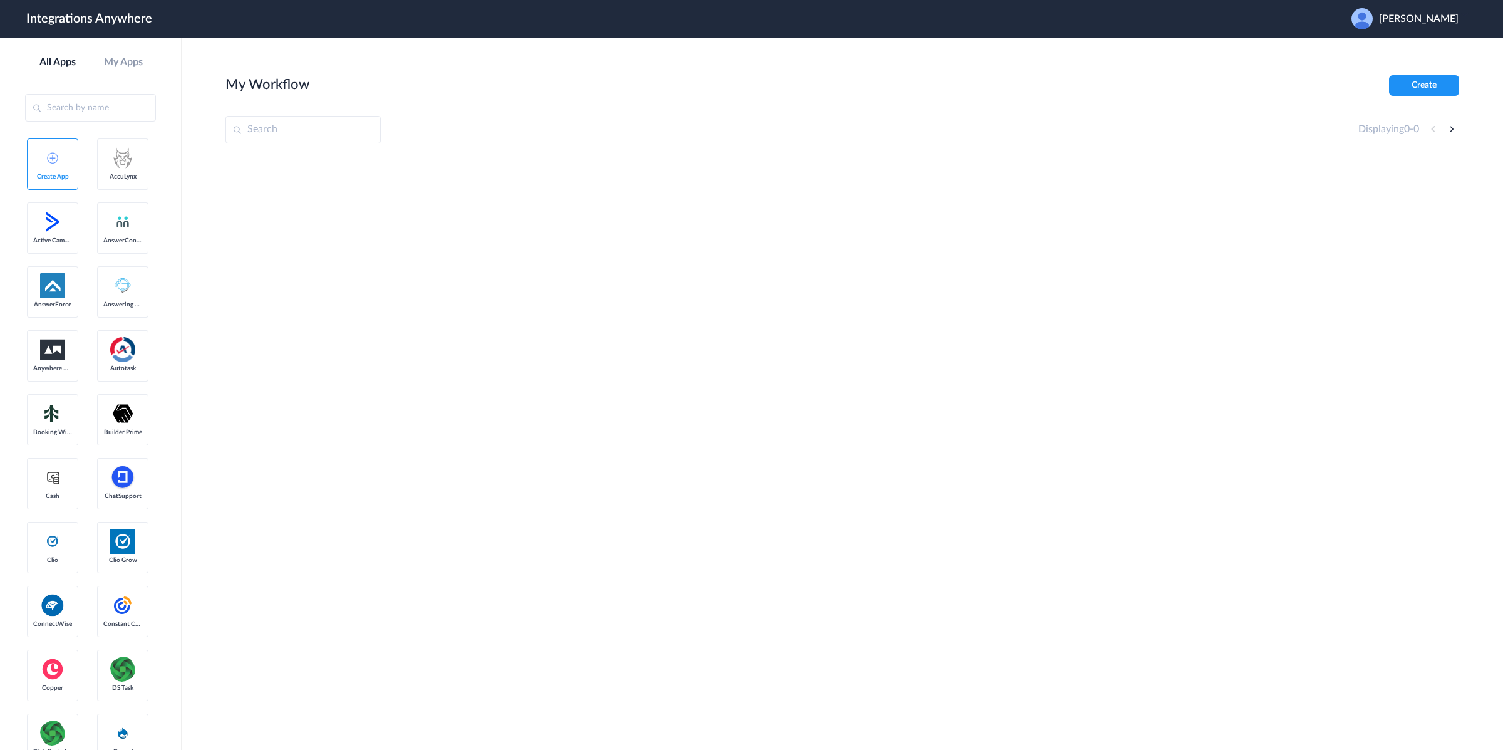
click at [1421, 21] on span "Adam Colbert" at bounding box center [1419, 19] width 80 height 12
click at [1392, 48] on li "Logout" at bounding box center [1403, 50] width 135 height 23
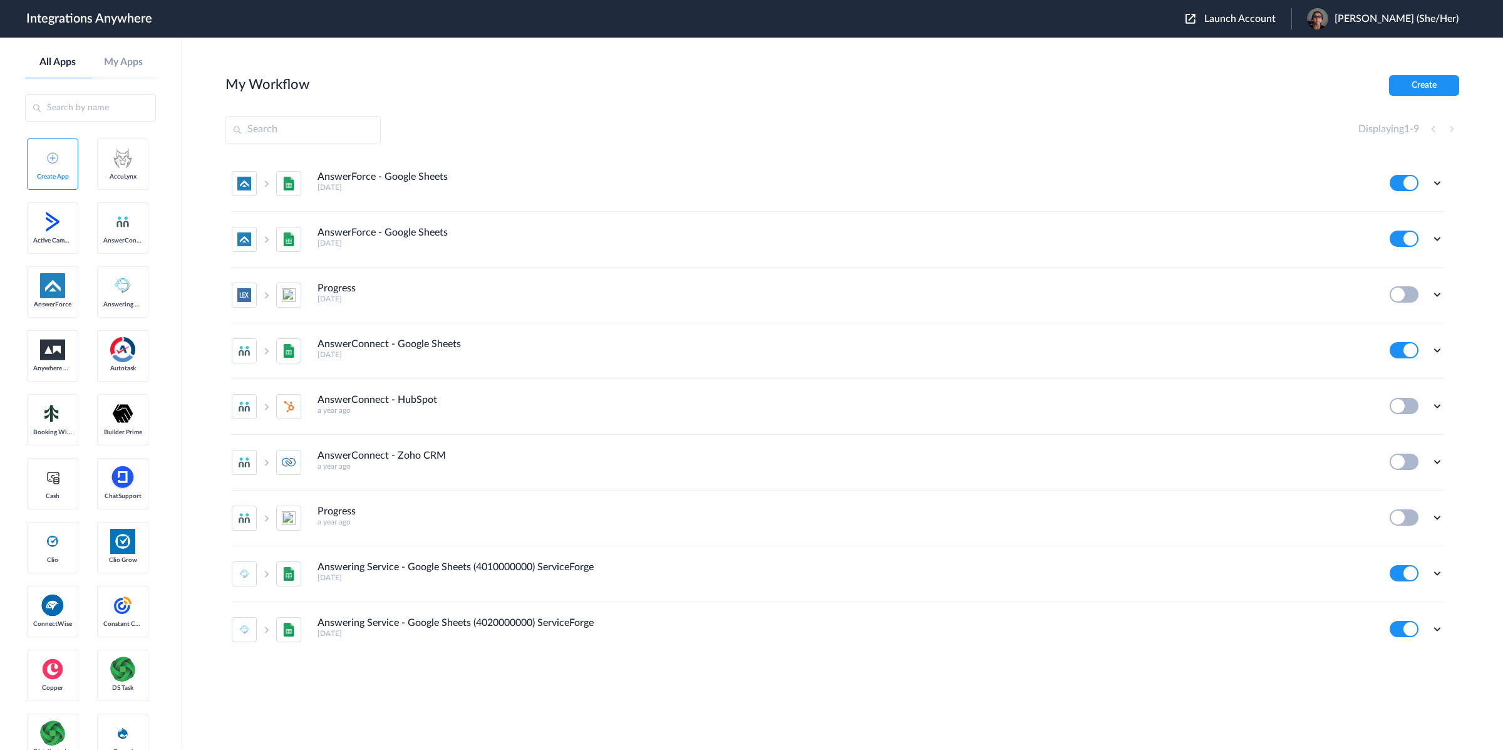
click at [1276, 21] on span "Launch Account" at bounding box center [1239, 19] width 71 height 10
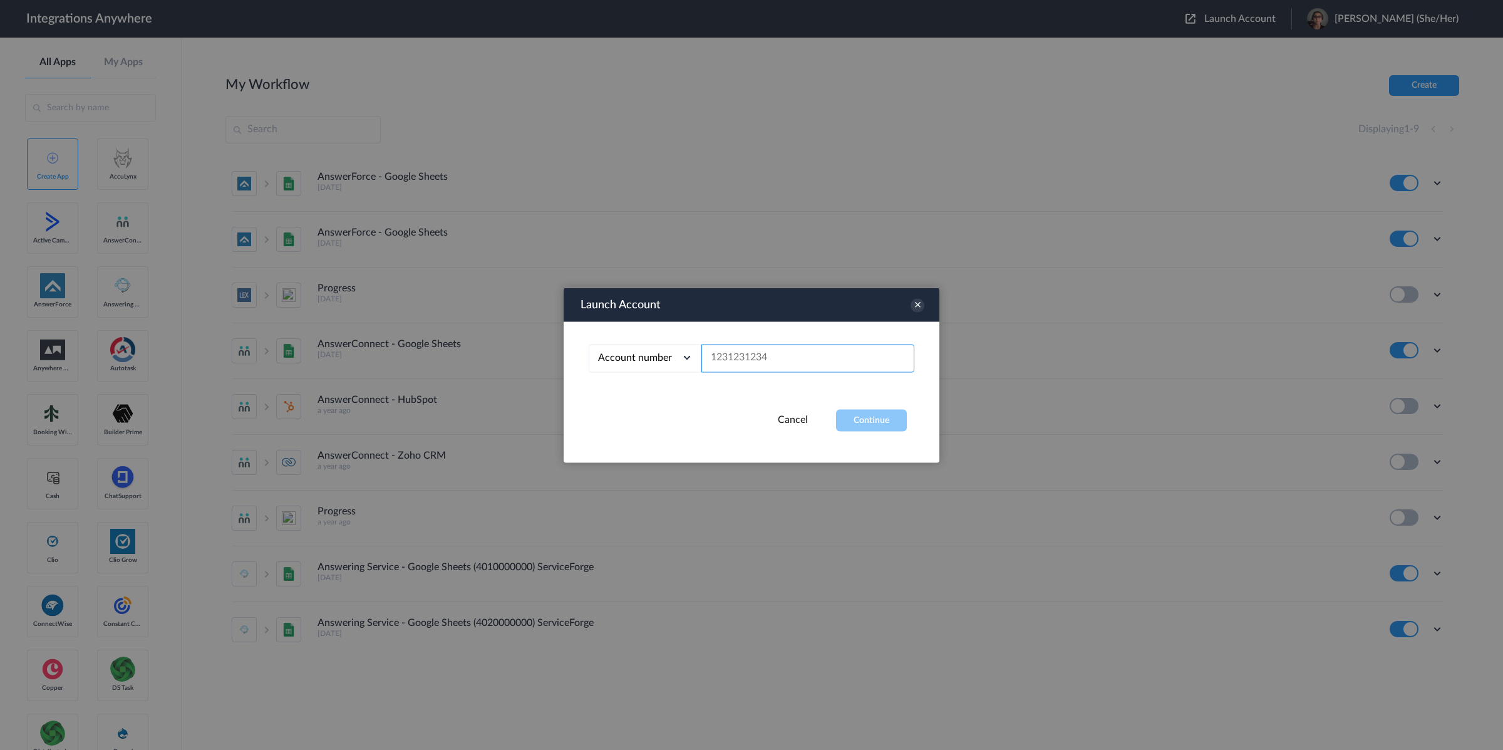
click at [875, 350] on input "text" at bounding box center [808, 358] width 213 height 28
paste input "9197690203"
type input "9197690203"
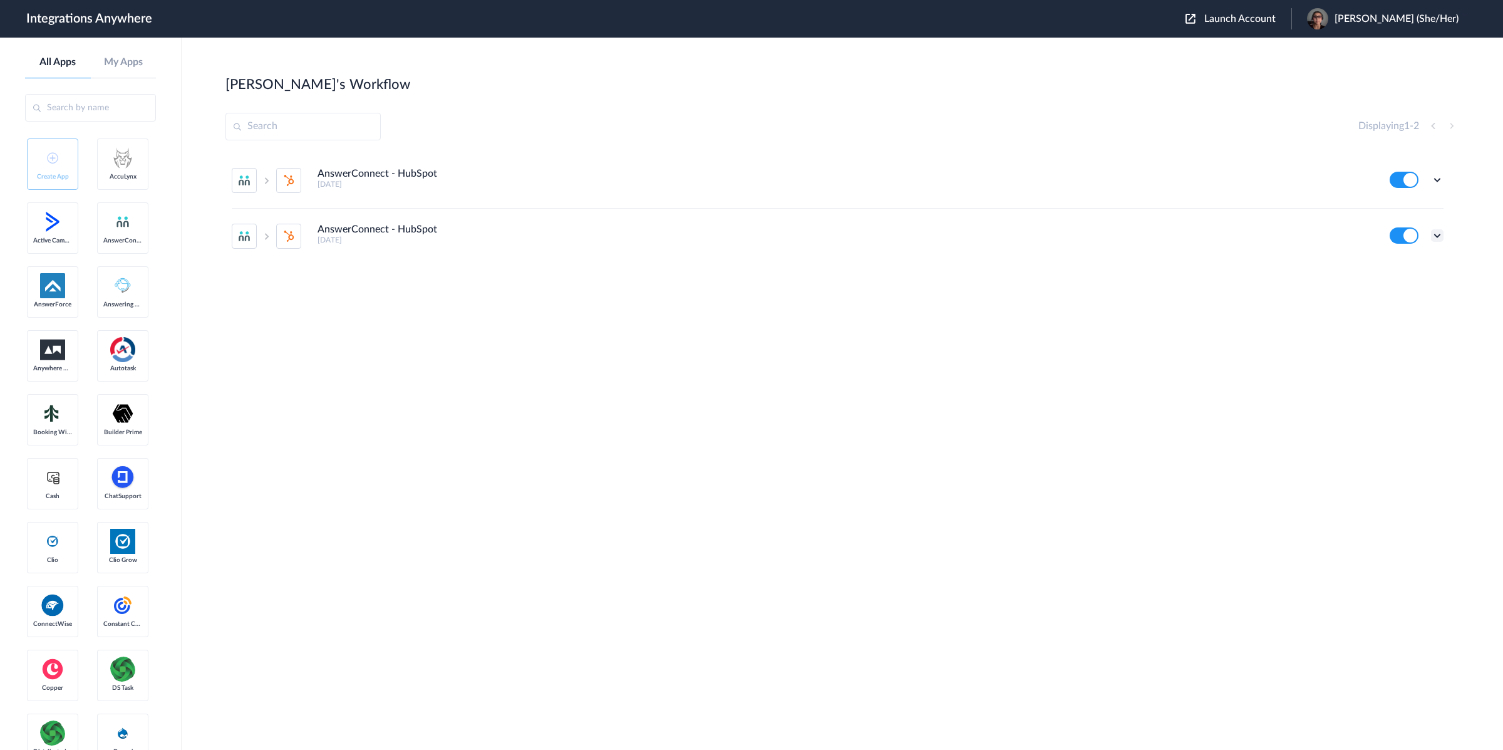
click at [1437, 239] on icon at bounding box center [1437, 235] width 13 height 13
click at [1399, 266] on link "Edit" at bounding box center [1387, 264] width 30 height 9
click at [1436, 180] on icon at bounding box center [1437, 179] width 13 height 13
click at [1404, 212] on li "Edit" at bounding box center [1402, 208] width 81 height 23
click at [1436, 237] on icon at bounding box center [1437, 235] width 13 height 13
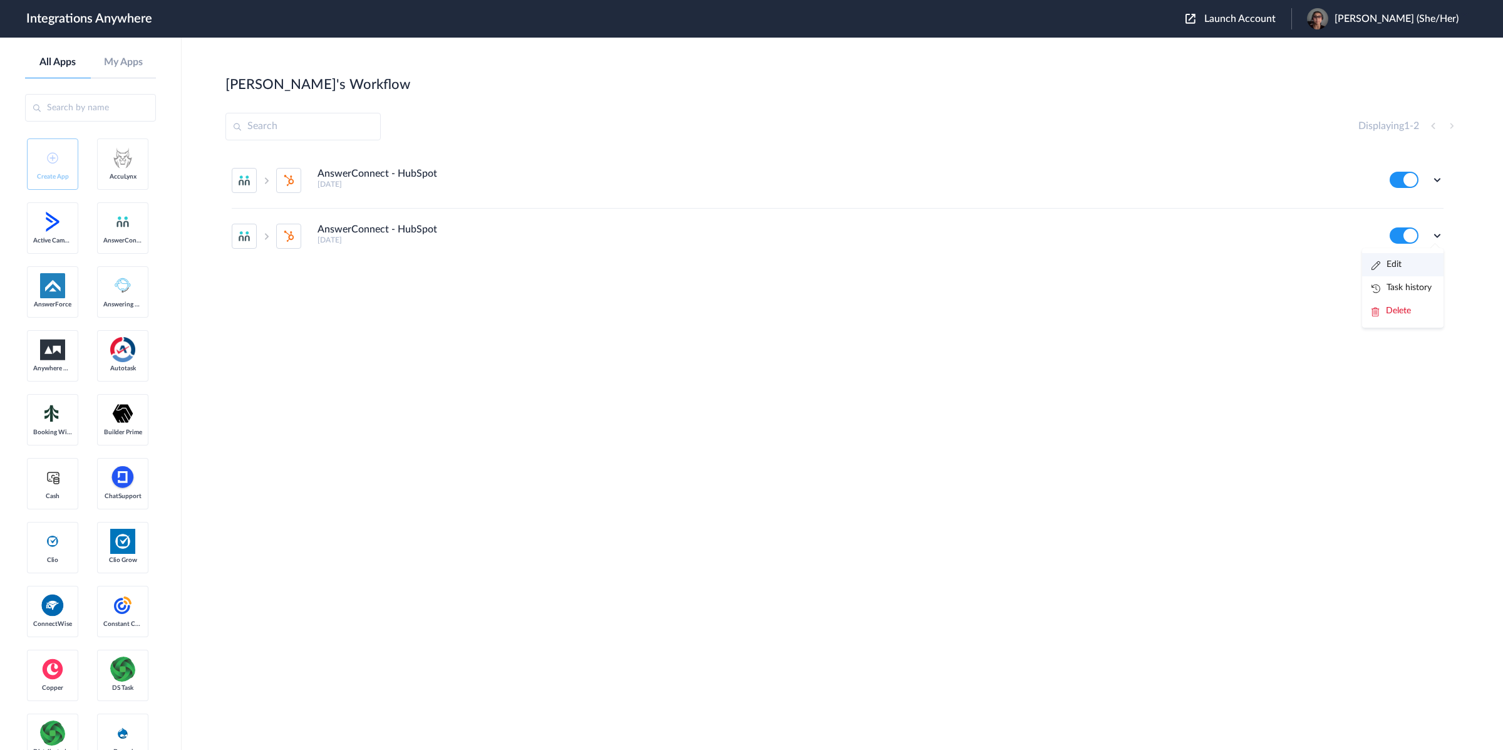
click at [1414, 268] on li "Edit" at bounding box center [1402, 264] width 81 height 23
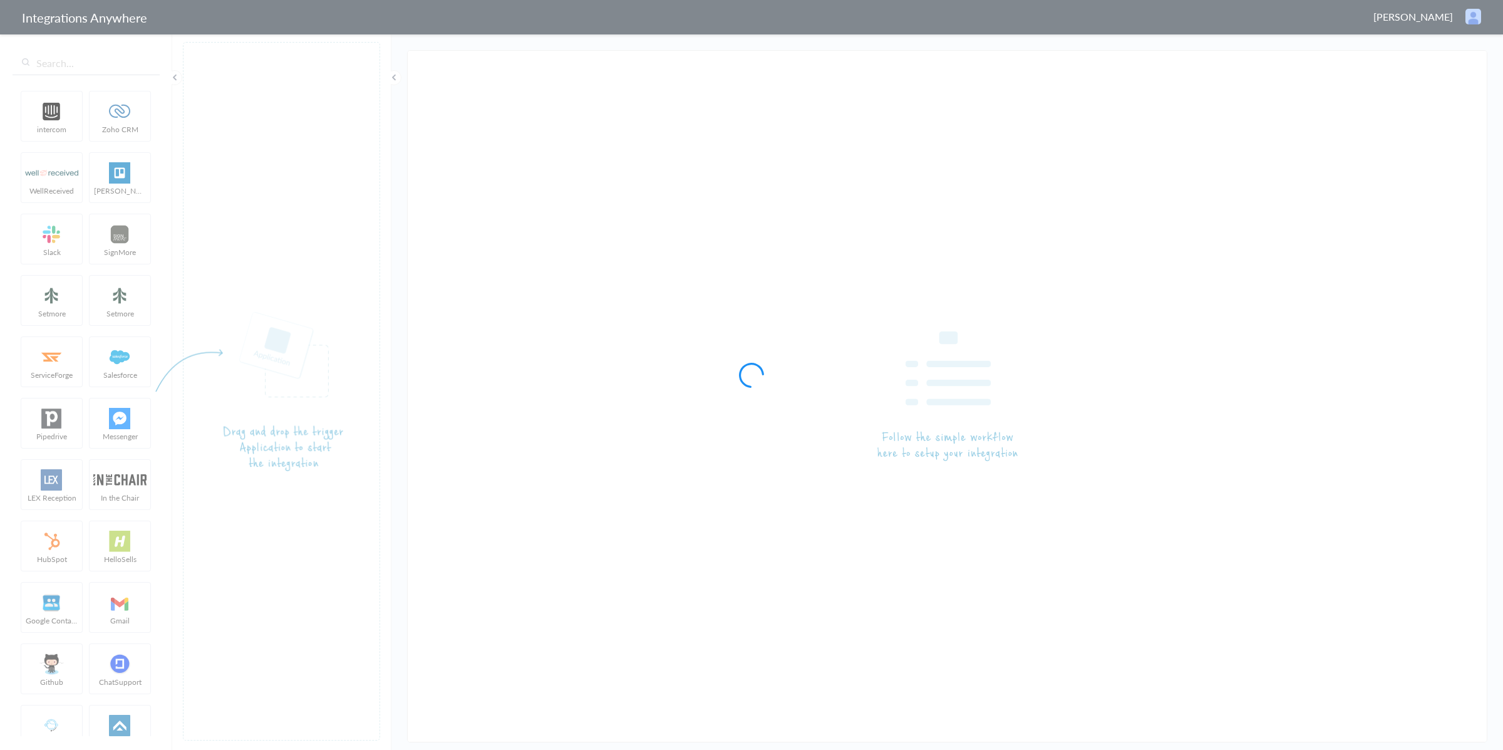
type input "AnswerConnect - HubSpot"
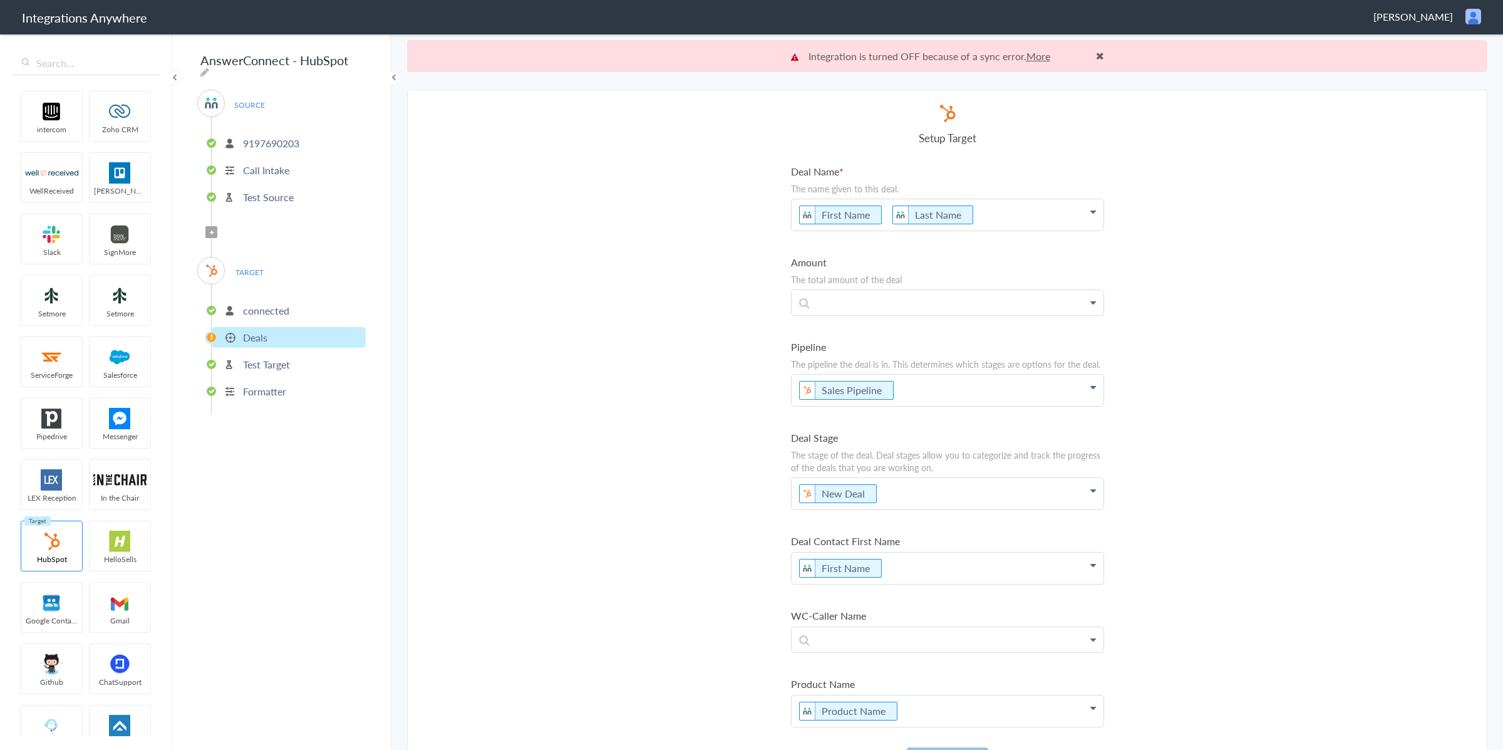
click at [271, 60] on input "AnswerConnect - HubSpot" at bounding box center [274, 60] width 155 height 24
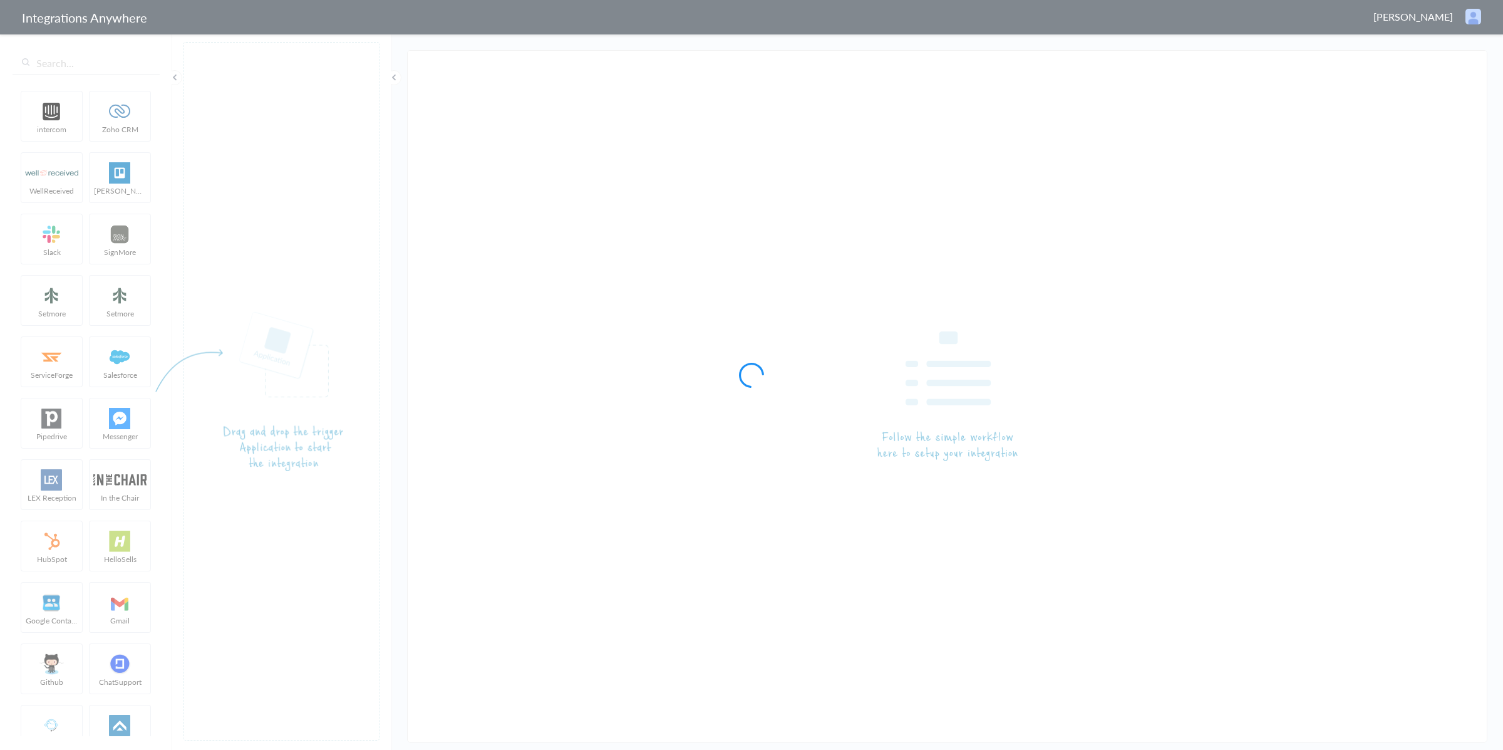
type input "AnswerConnect - HubSpot"
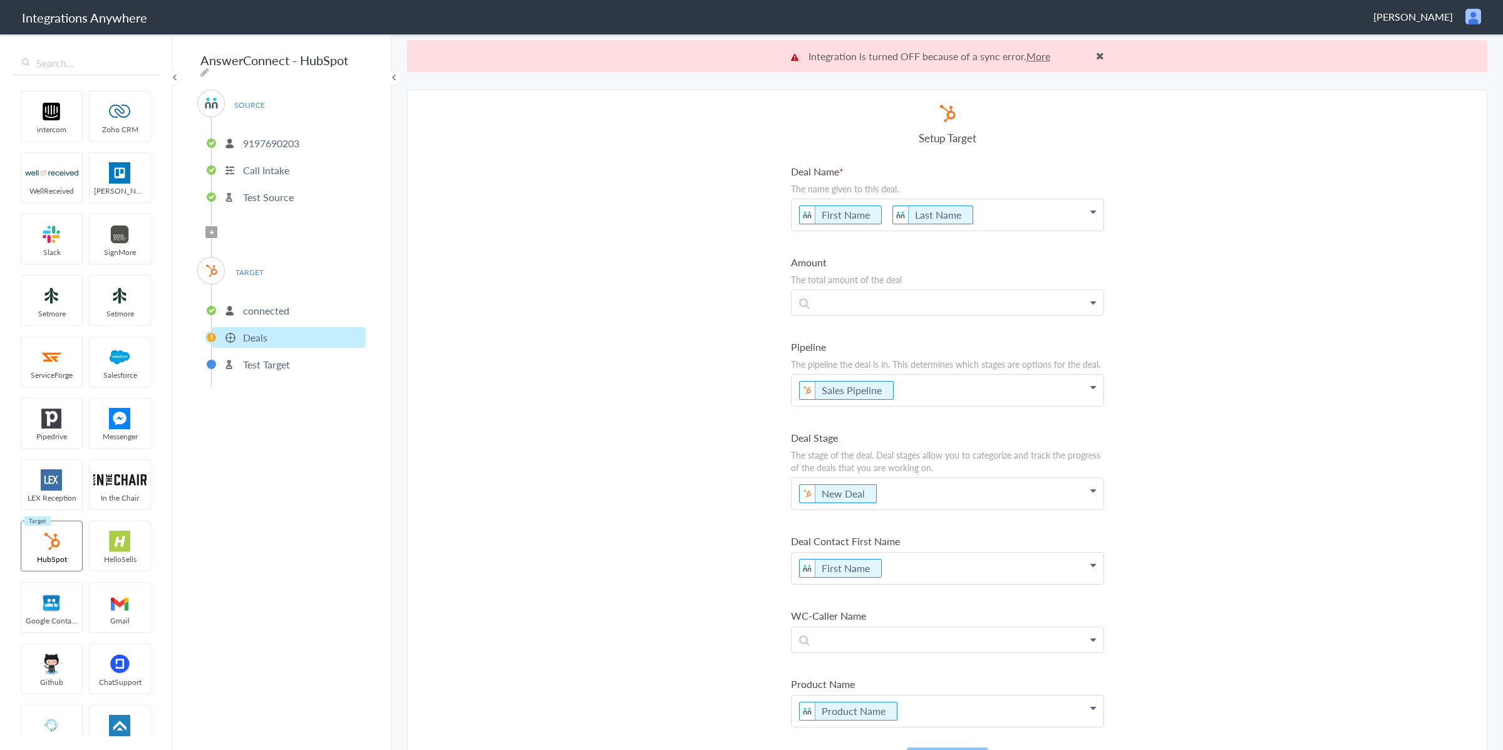
click at [1043, 57] on link "More" at bounding box center [1039, 56] width 24 height 14
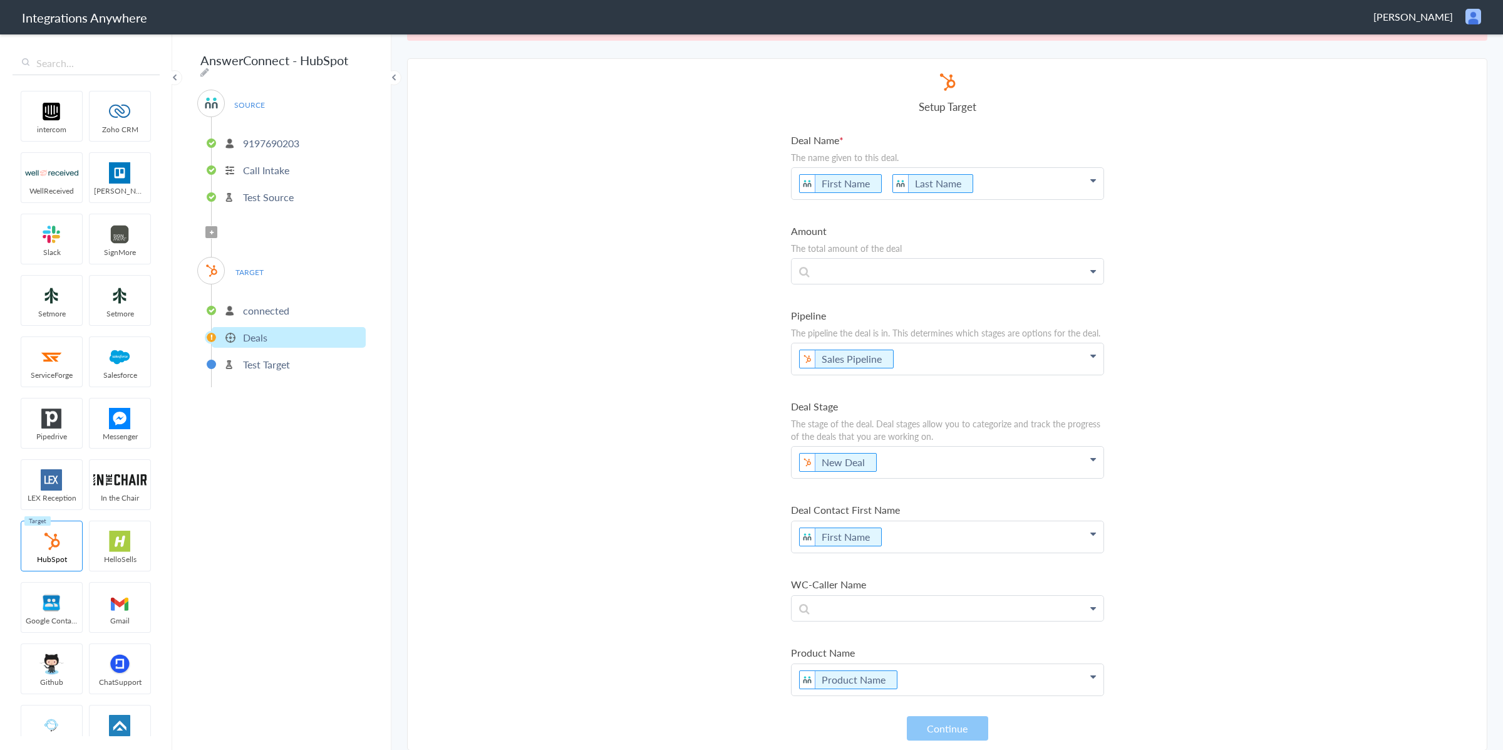
click at [1007, 42] on main "Integration is turned OFF because of a sync error. Less Source app fields are n…" at bounding box center [947, 391] width 1112 height 717
click at [1007, 38] on div "Integration is turned OFF because of a sync error. Less Source app fields are n…" at bounding box center [947, 10] width 1080 height 61
click at [976, 735] on button "Continue" at bounding box center [947, 728] width 81 height 24
drag, startPoint x: 282, startPoint y: 318, endPoint x: 282, endPoint y: 309, distance: 8.8
click at [282, 318] on ul "connected Deals Test Target" at bounding box center [288, 335] width 155 height 103
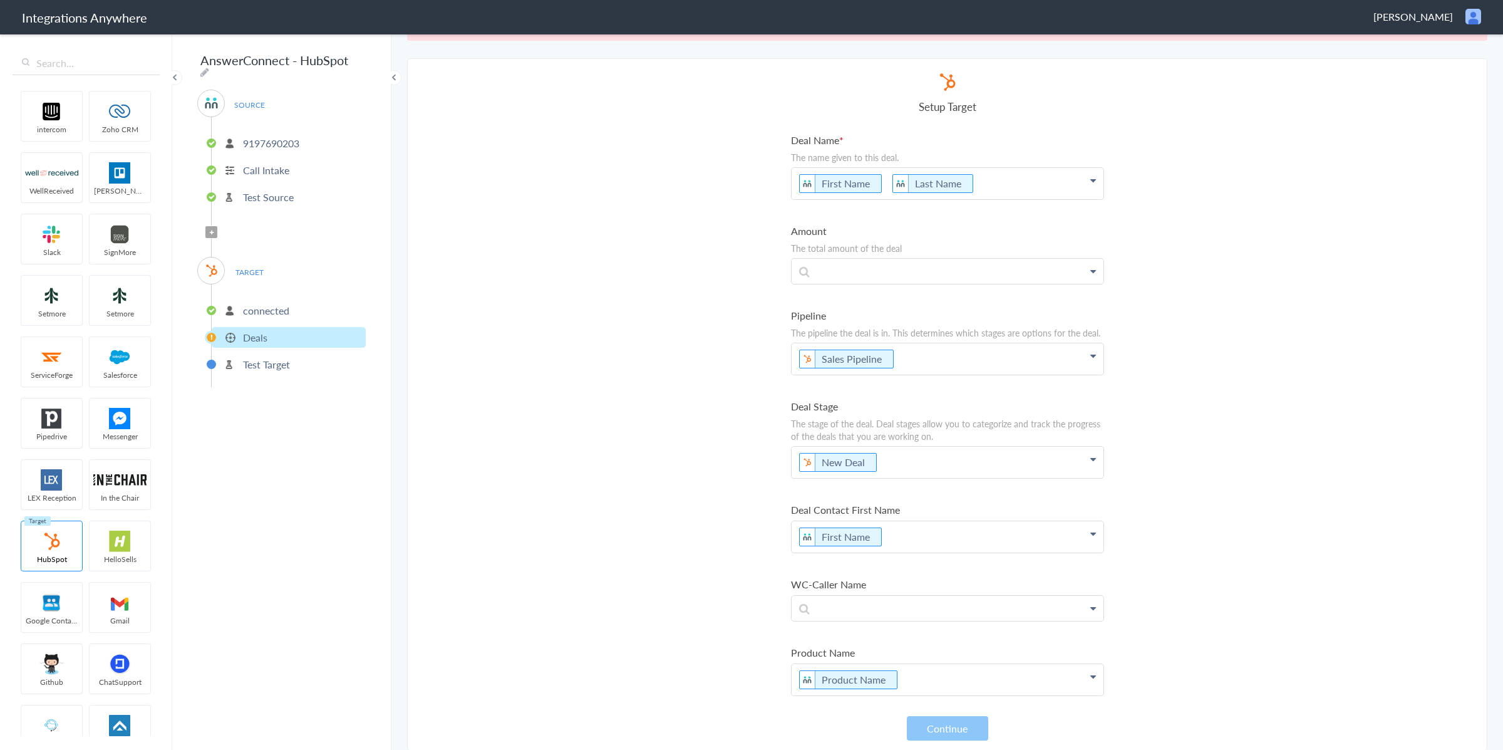
click at [281, 308] on p "connected" at bounding box center [266, 310] width 46 height 14
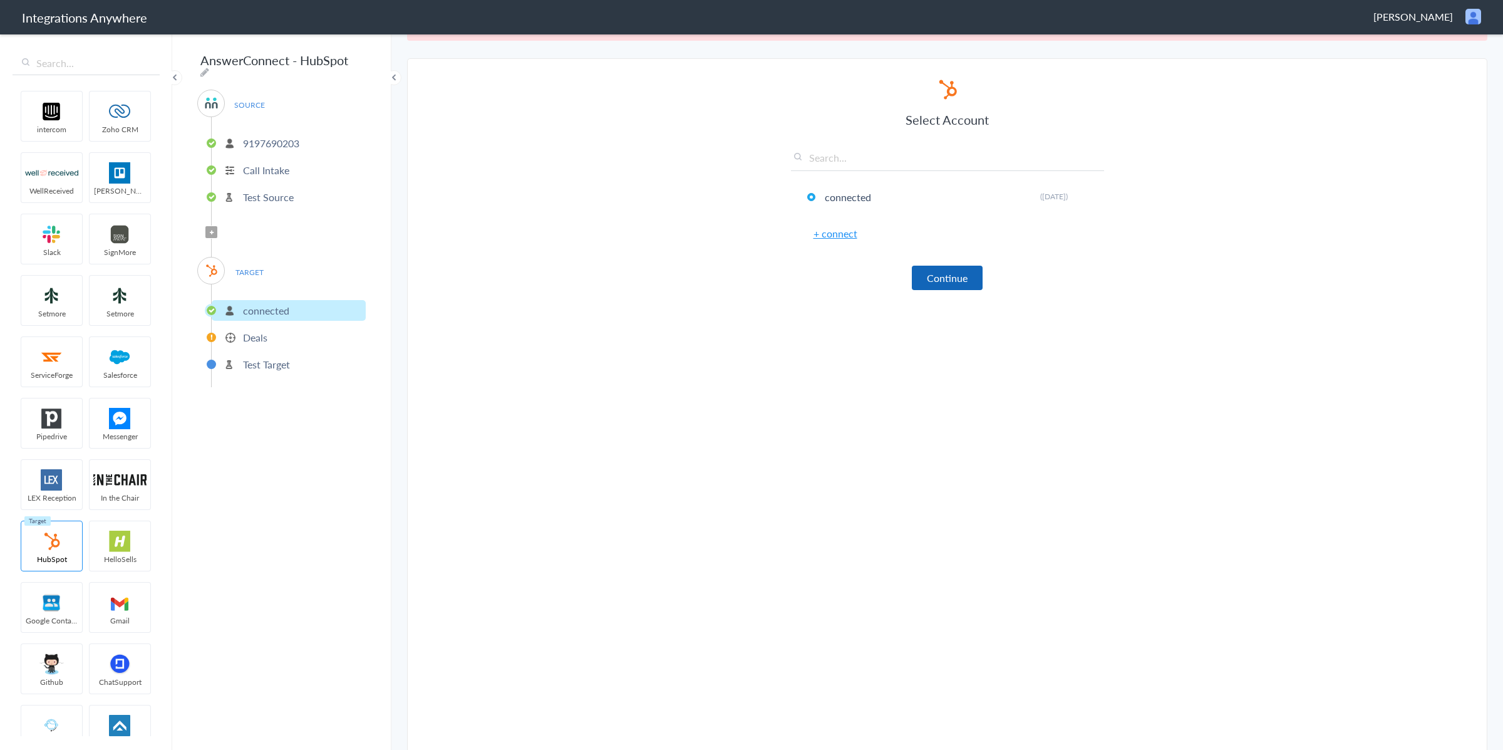
click at [958, 282] on button "Continue" at bounding box center [947, 278] width 71 height 24
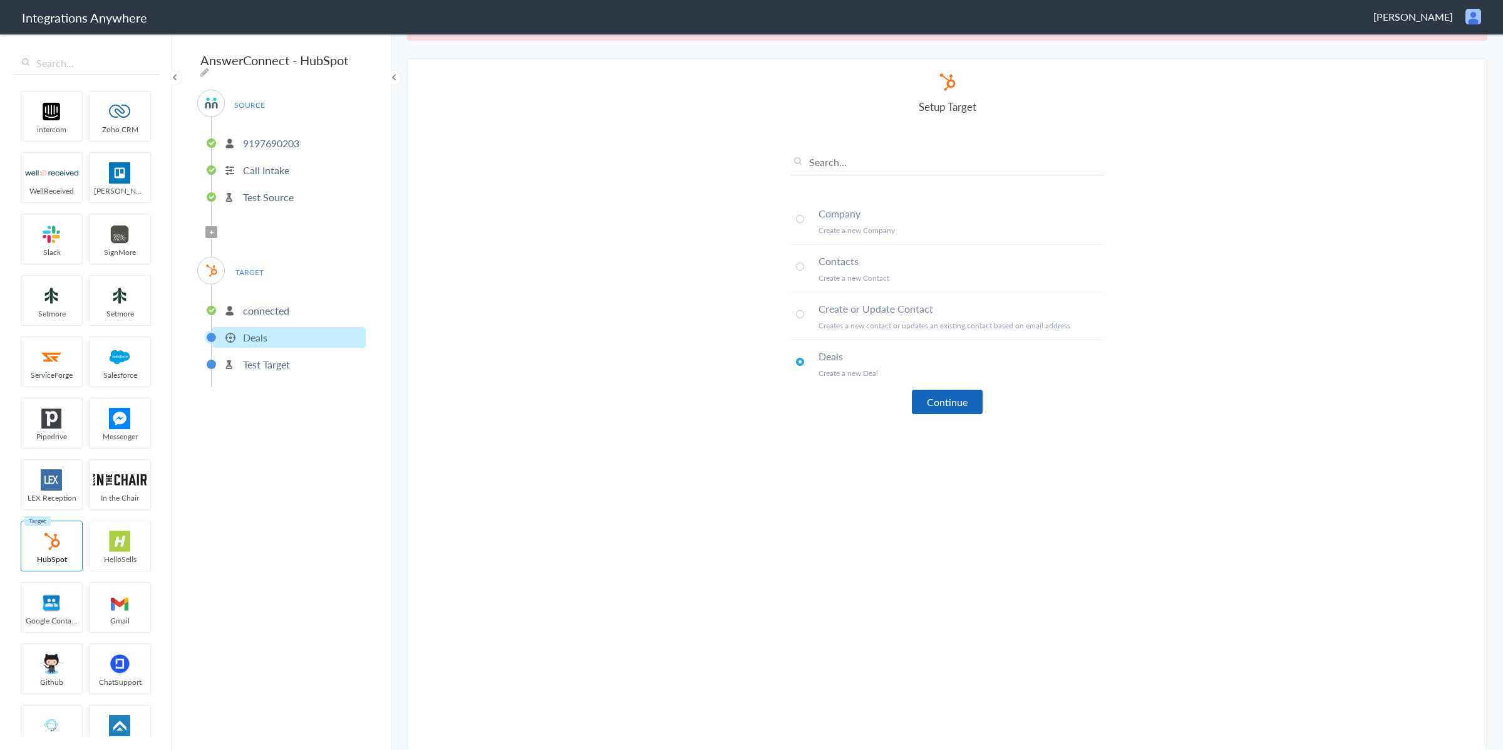
click at [941, 398] on button "Continue" at bounding box center [947, 402] width 71 height 24
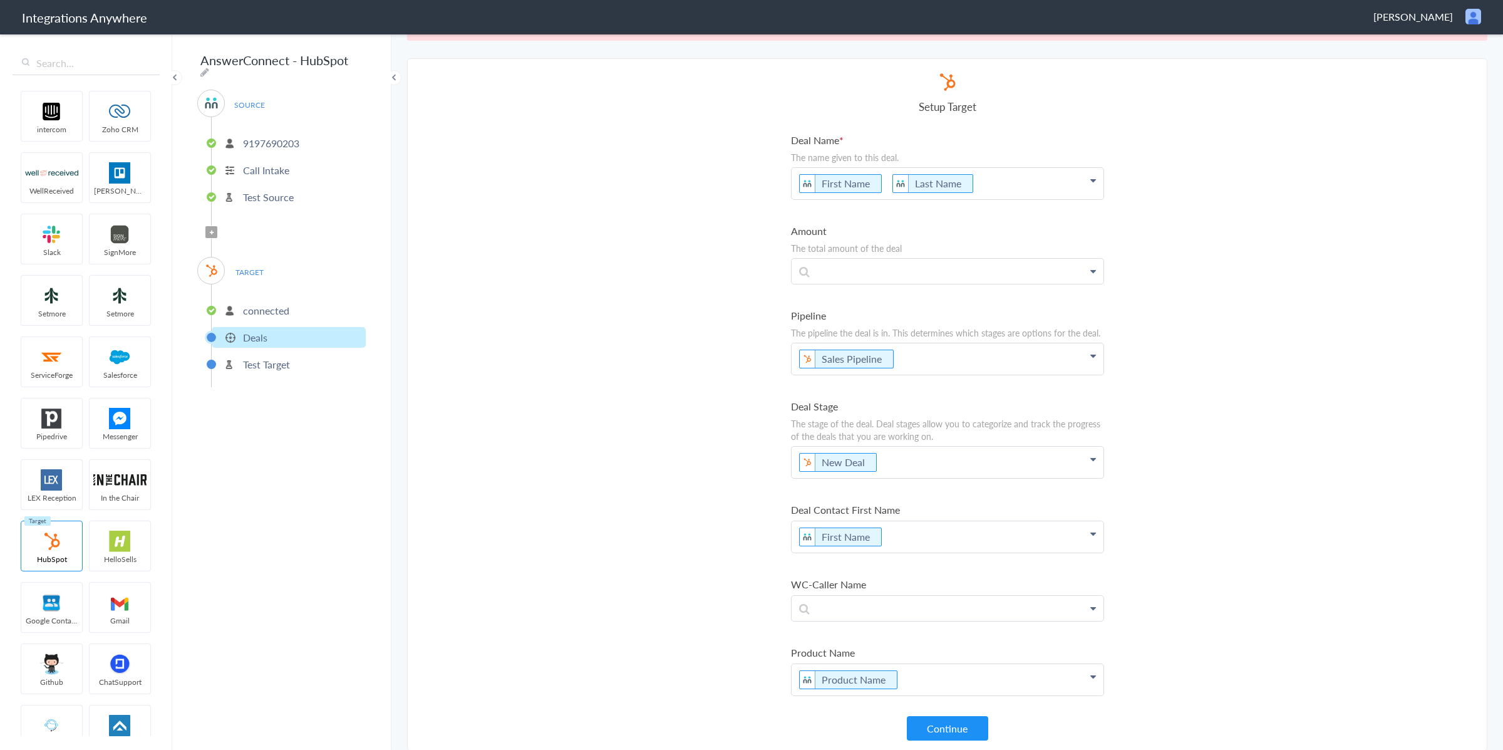
click at [961, 725] on button "Continue" at bounding box center [947, 728] width 81 height 24
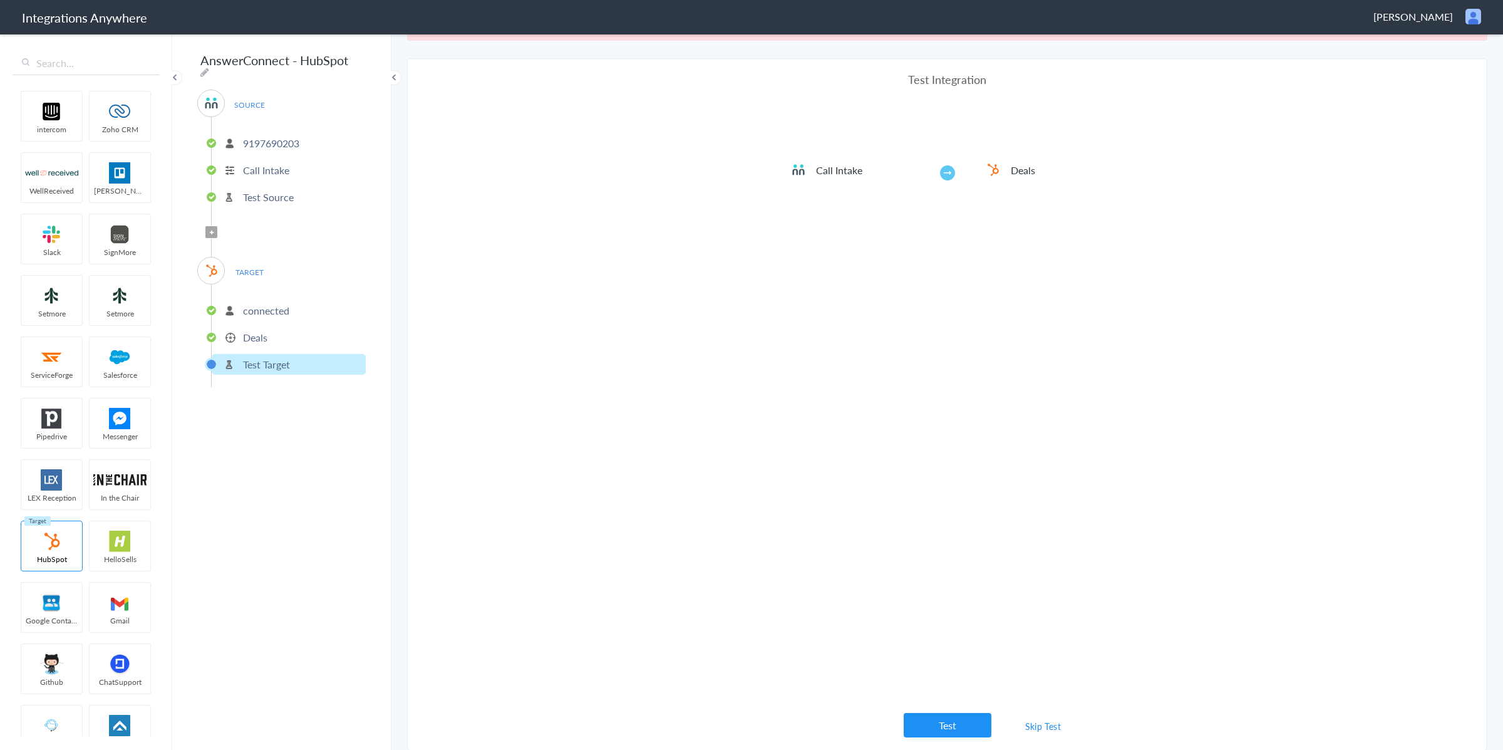
drag, startPoint x: 950, startPoint y: 713, endPoint x: 940, endPoint y: 715, distance: 9.6
click at [950, 717] on button "Test" at bounding box center [948, 725] width 88 height 24
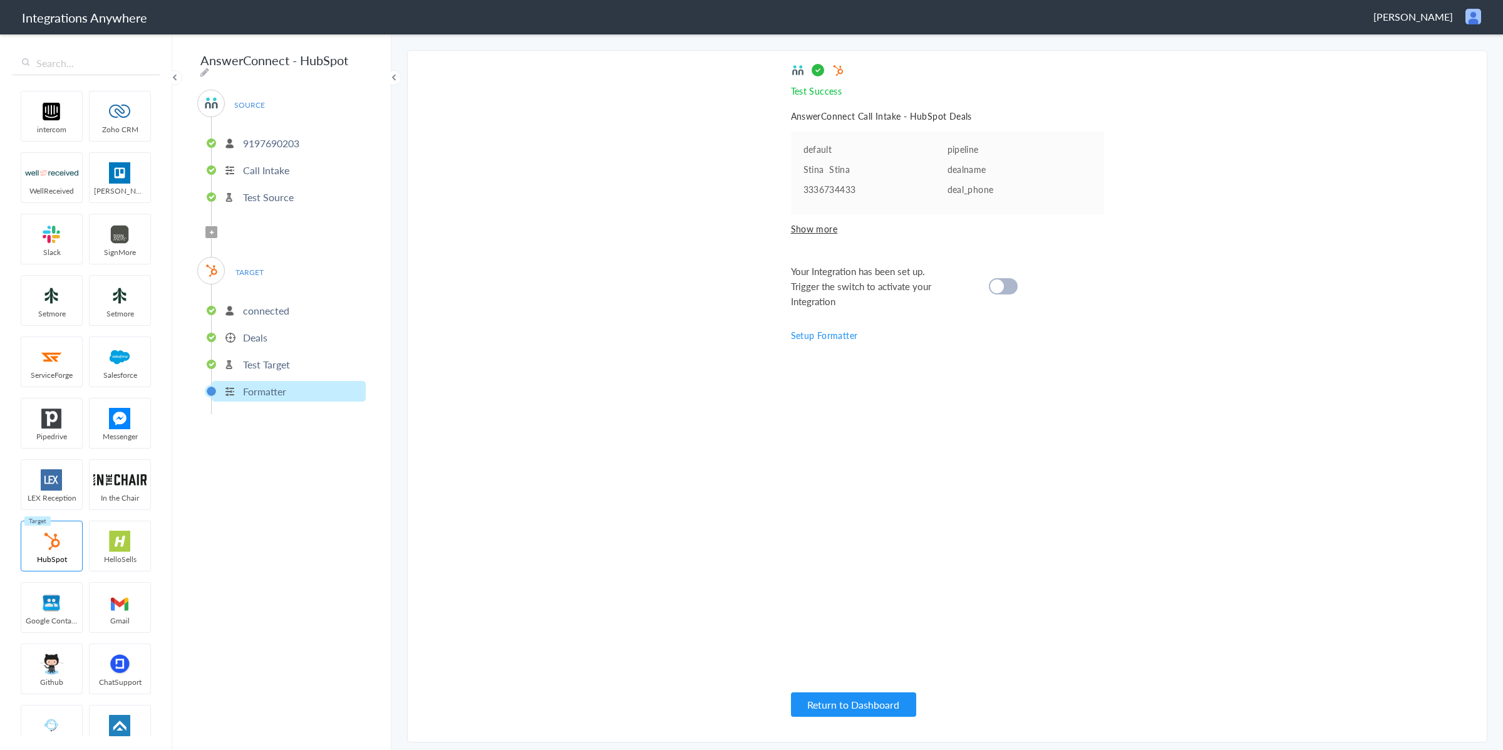
click at [924, 492] on div "Test Success Invalid data for email AnswerConnect Call Intake - HubSpot Deals d…" at bounding box center [947, 396] width 313 height 666
click at [824, 229] on span "Show more" at bounding box center [947, 228] width 313 height 13
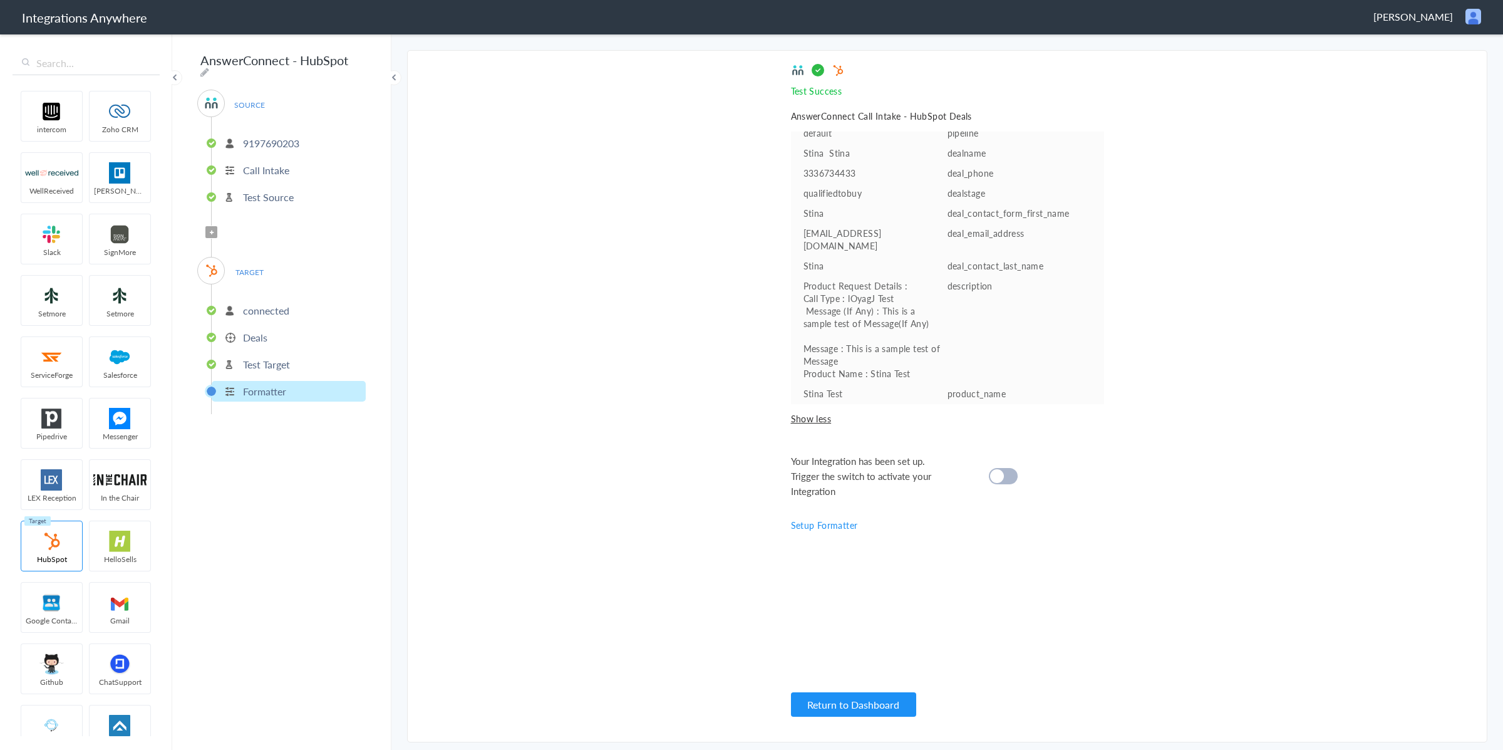
scroll to position [18, 0]
click at [279, 334] on li "Deals" at bounding box center [289, 337] width 154 height 21
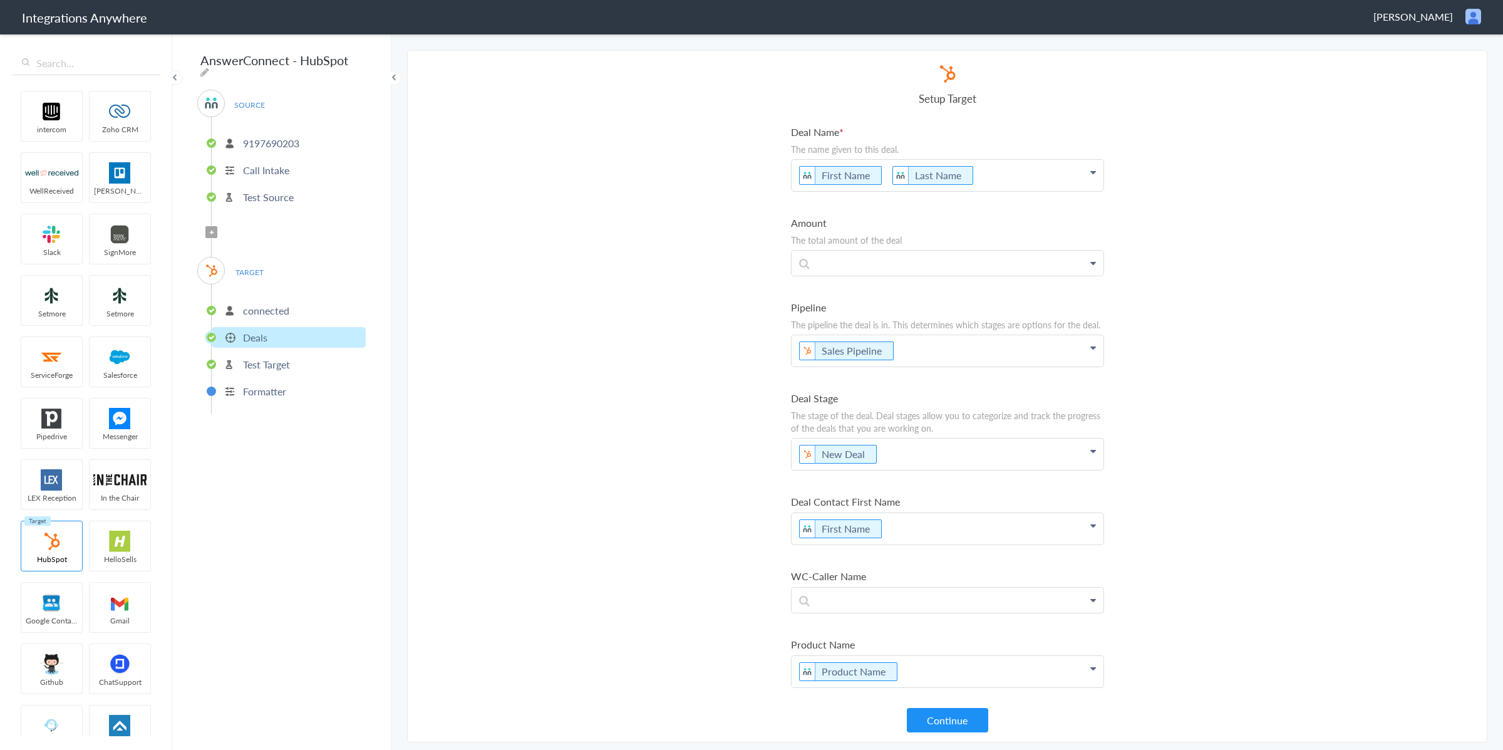
click at [249, 332] on p "Deals" at bounding box center [255, 337] width 24 height 14
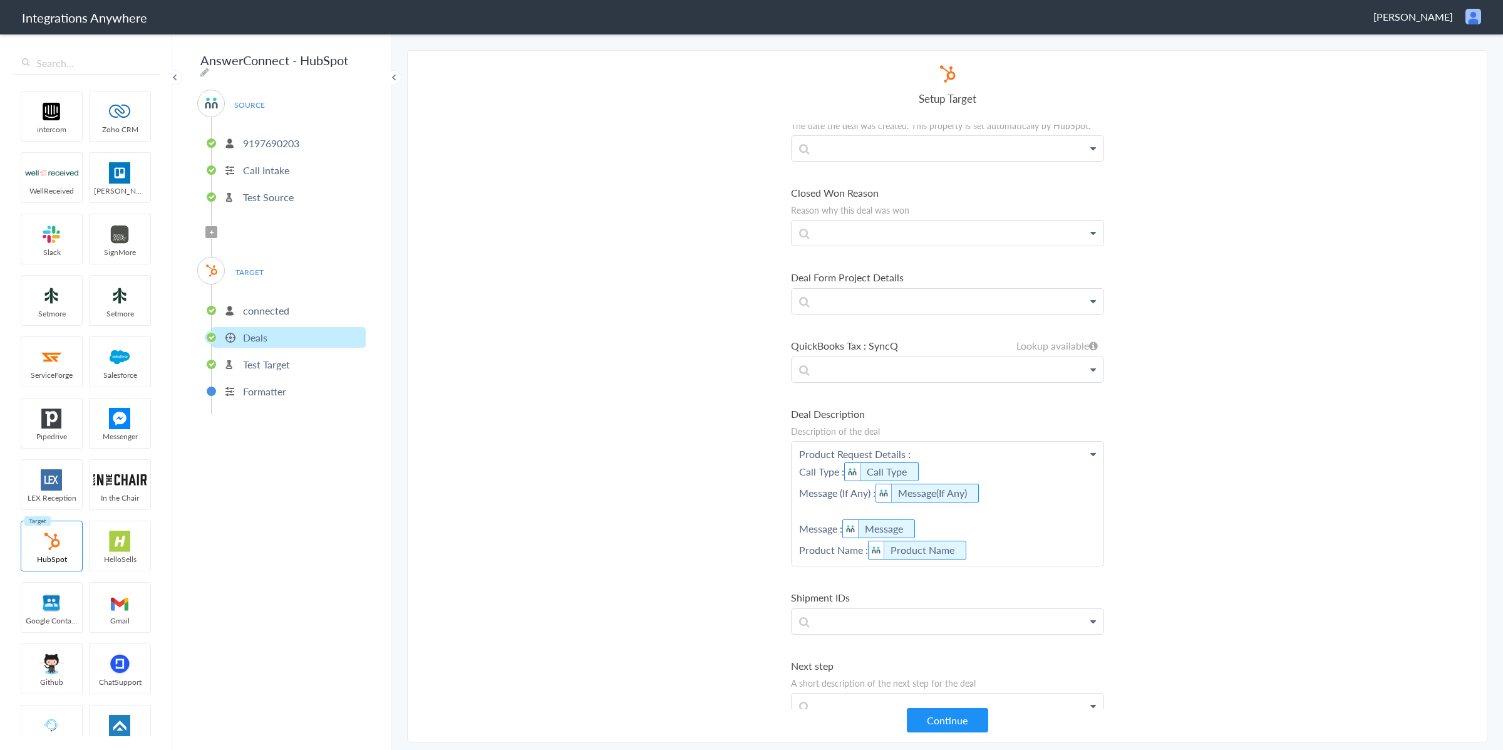
scroll to position [2472, 0]
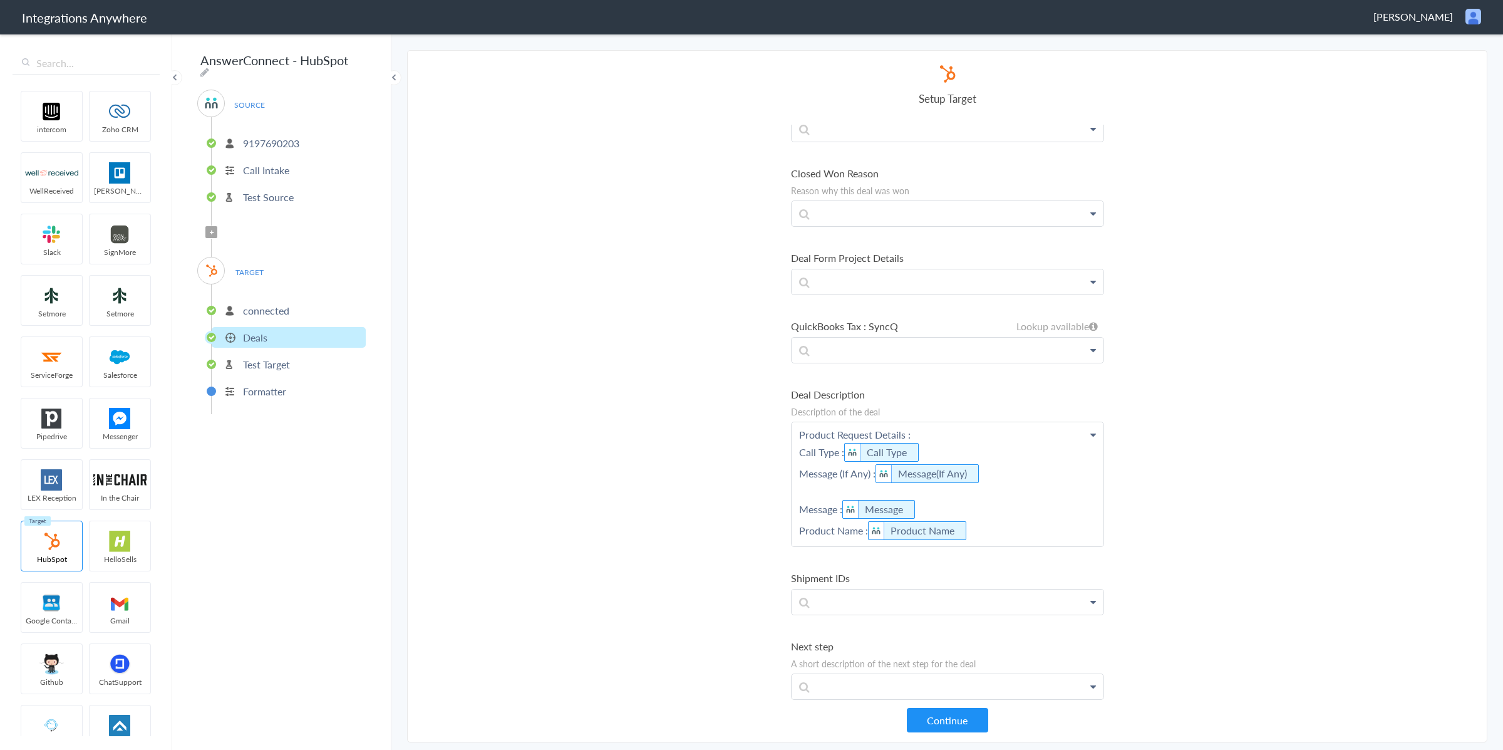
click at [802, 470] on p "Product Request Details : Call Type : Call Type Message (If Any) : Message(If A…" at bounding box center [948, 484] width 312 height 124
click at [862, 548] on p "Product Request Details : Call Type : Call Type Message (If Any) : Message(If A…" at bounding box center [948, 491] width 312 height 138
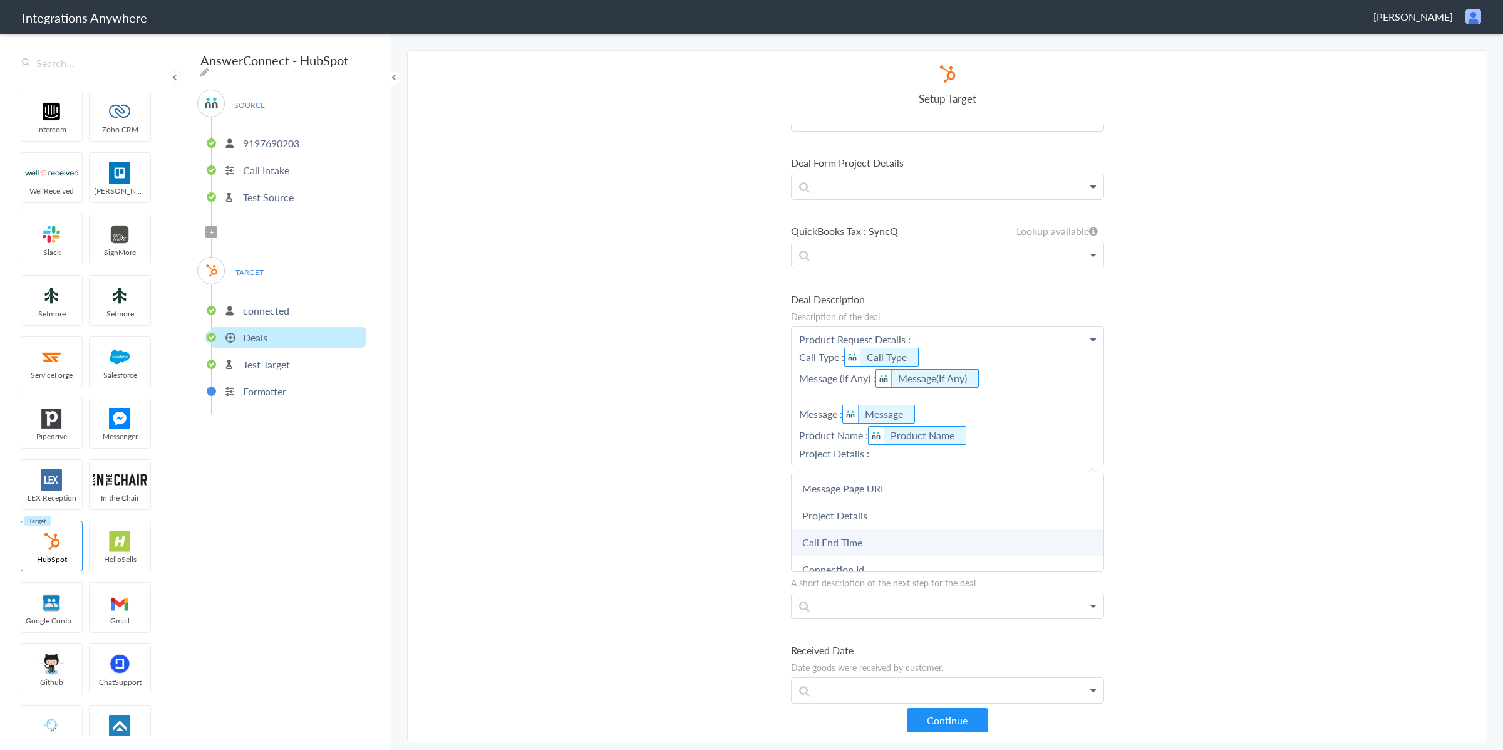
scroll to position [349, 0]
click at [852, 512] on link "Project Details" at bounding box center [948, 517] width 312 height 27
click at [948, 727] on button "Continue" at bounding box center [947, 720] width 81 height 24
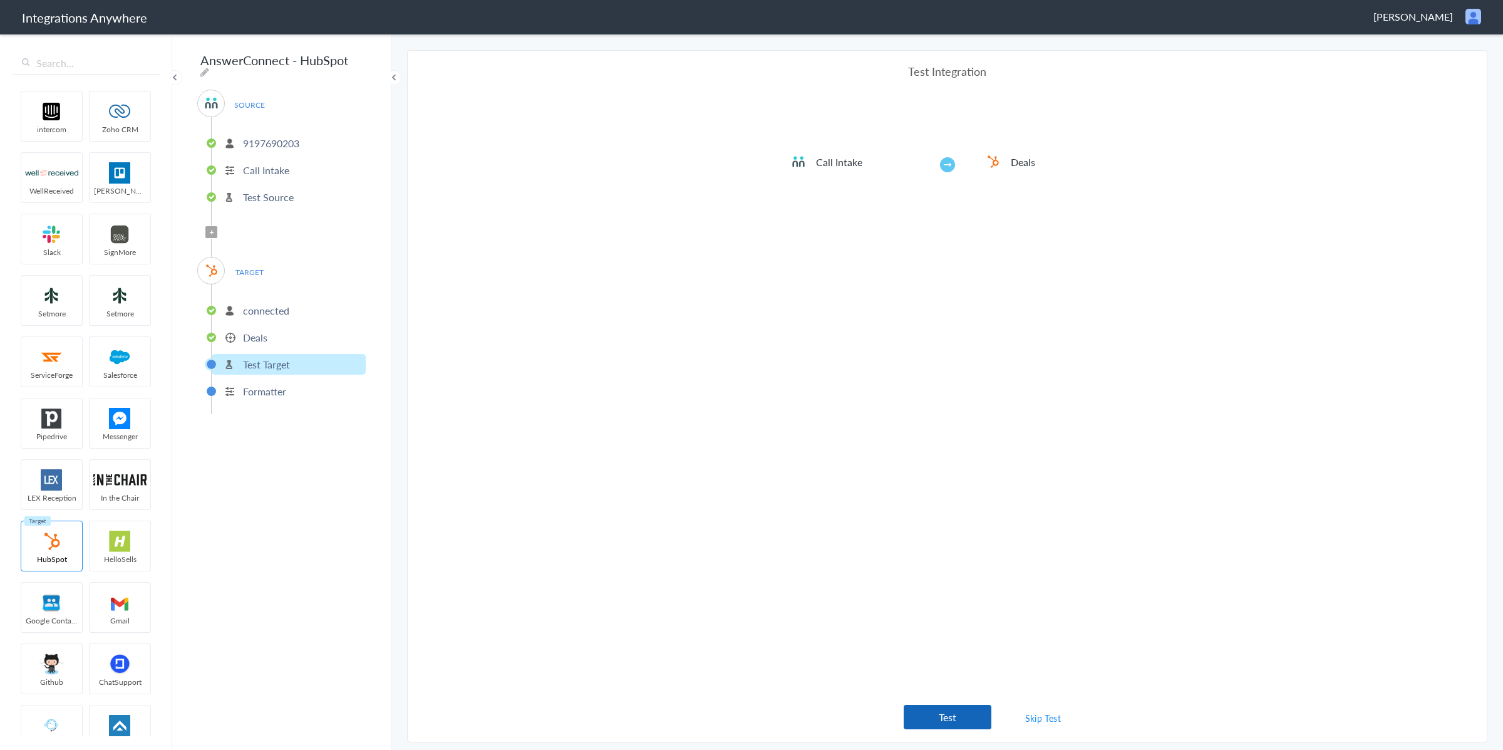
click at [953, 716] on button "Test" at bounding box center [948, 717] width 88 height 24
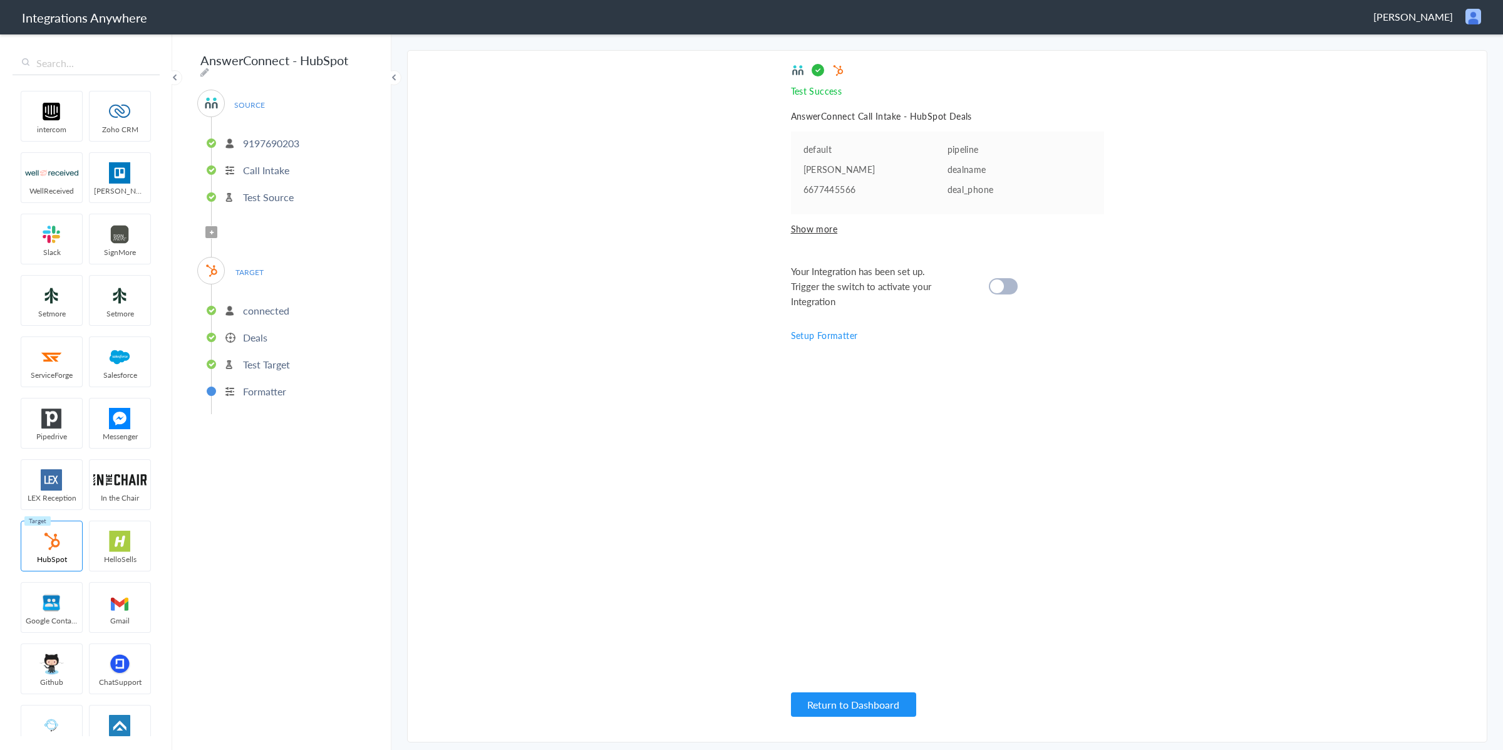
click at [822, 231] on span "Show more" at bounding box center [947, 228] width 313 height 13
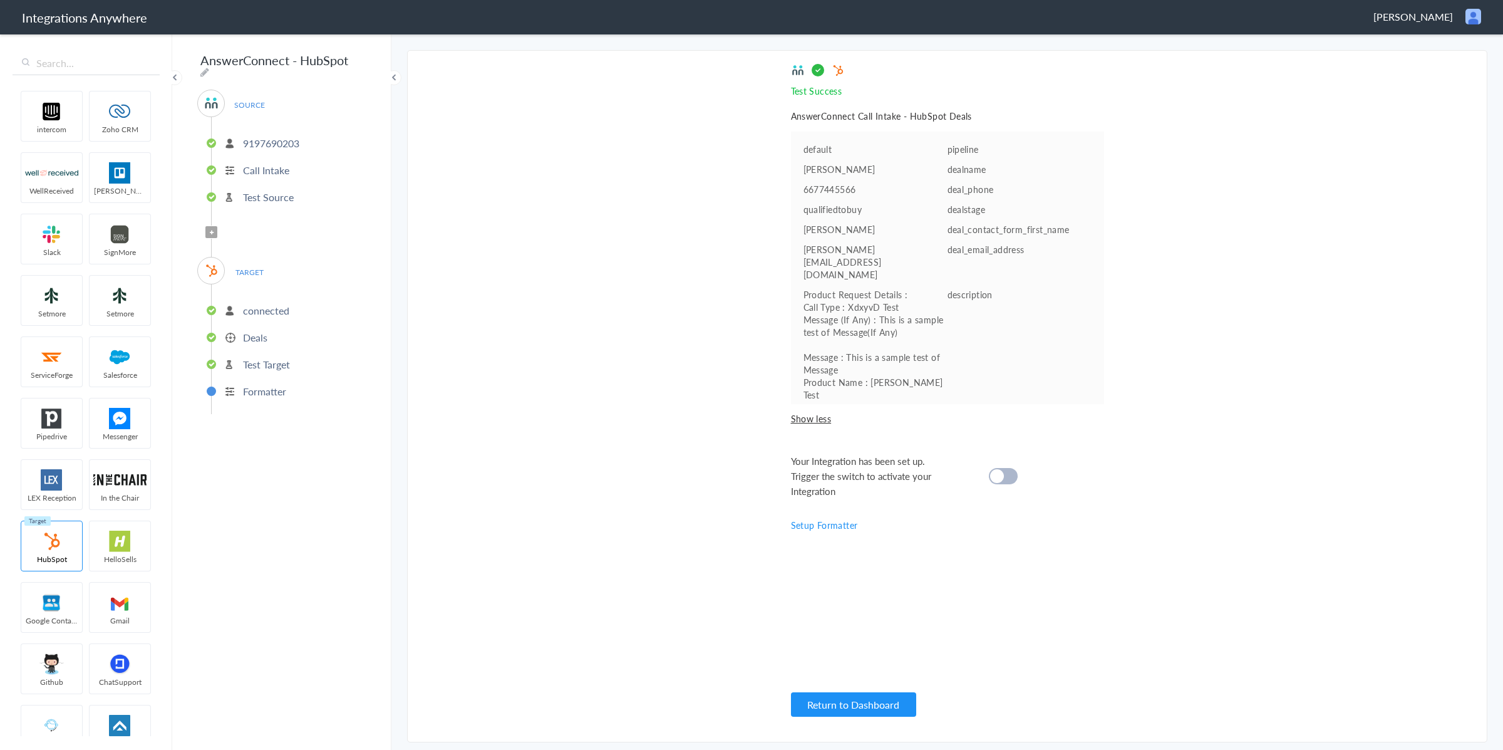
click at [983, 475] on div "Your Integration has been set up. Trigger the switch to activate your Integrati…" at bounding box center [932, 475] width 282 height 45
click at [996, 477] on cite at bounding box center [997, 476] width 14 height 14
